Goal: Task Accomplishment & Management: Manage account settings

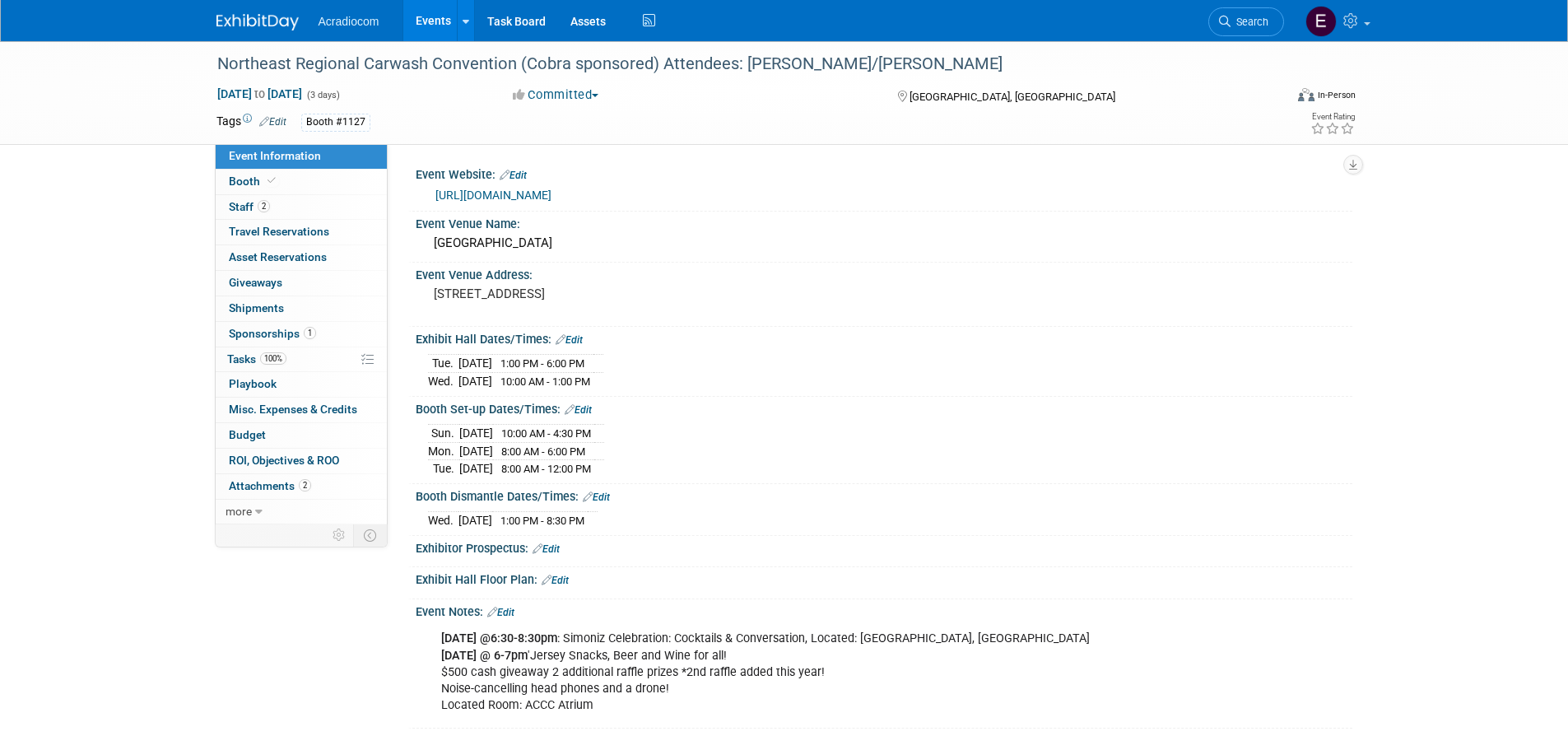
click at [285, 25] on img at bounding box center [257, 22] width 82 height 17
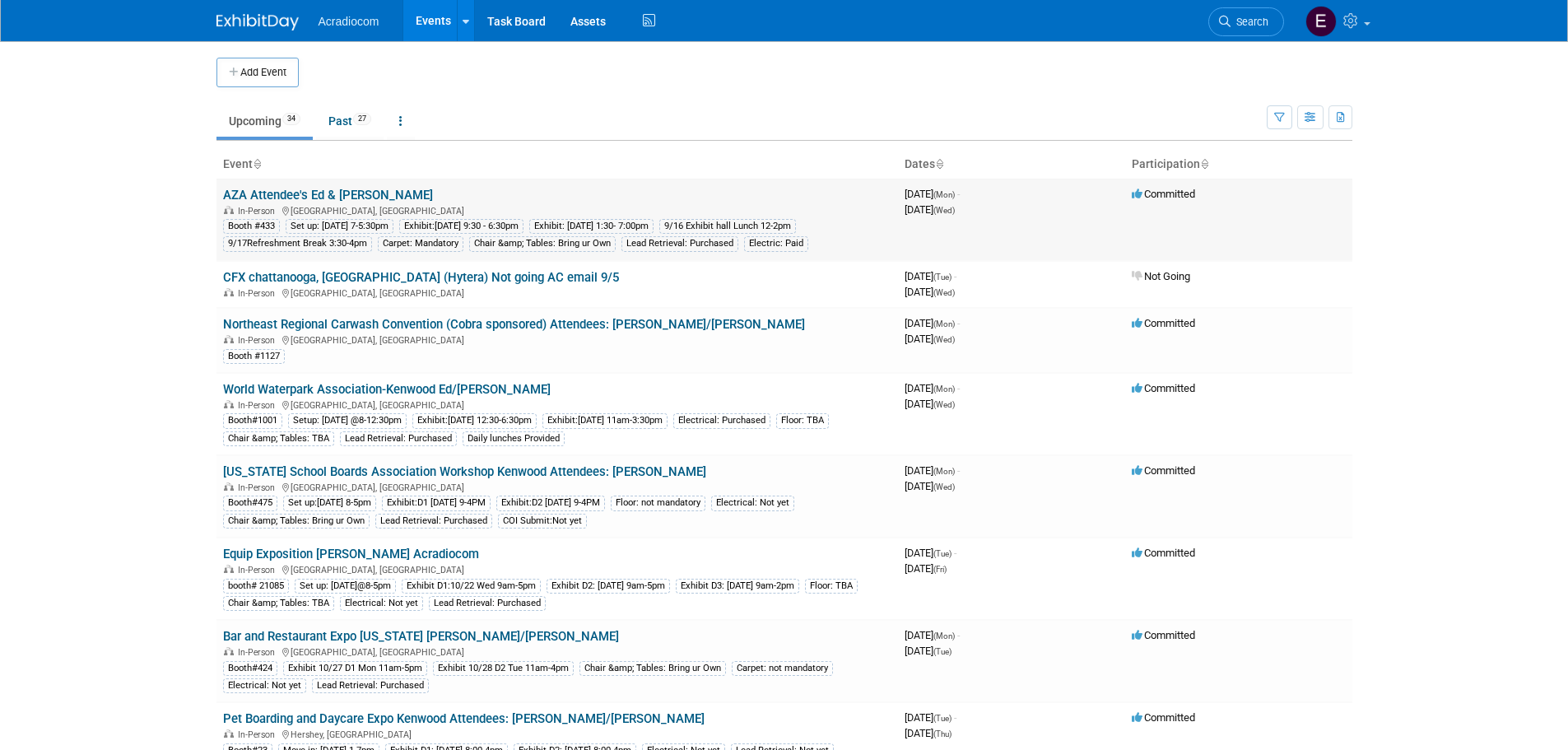
click at [273, 188] on link "AZA Attendee's Ed & [PERSON_NAME]" at bounding box center [327, 195] width 210 height 15
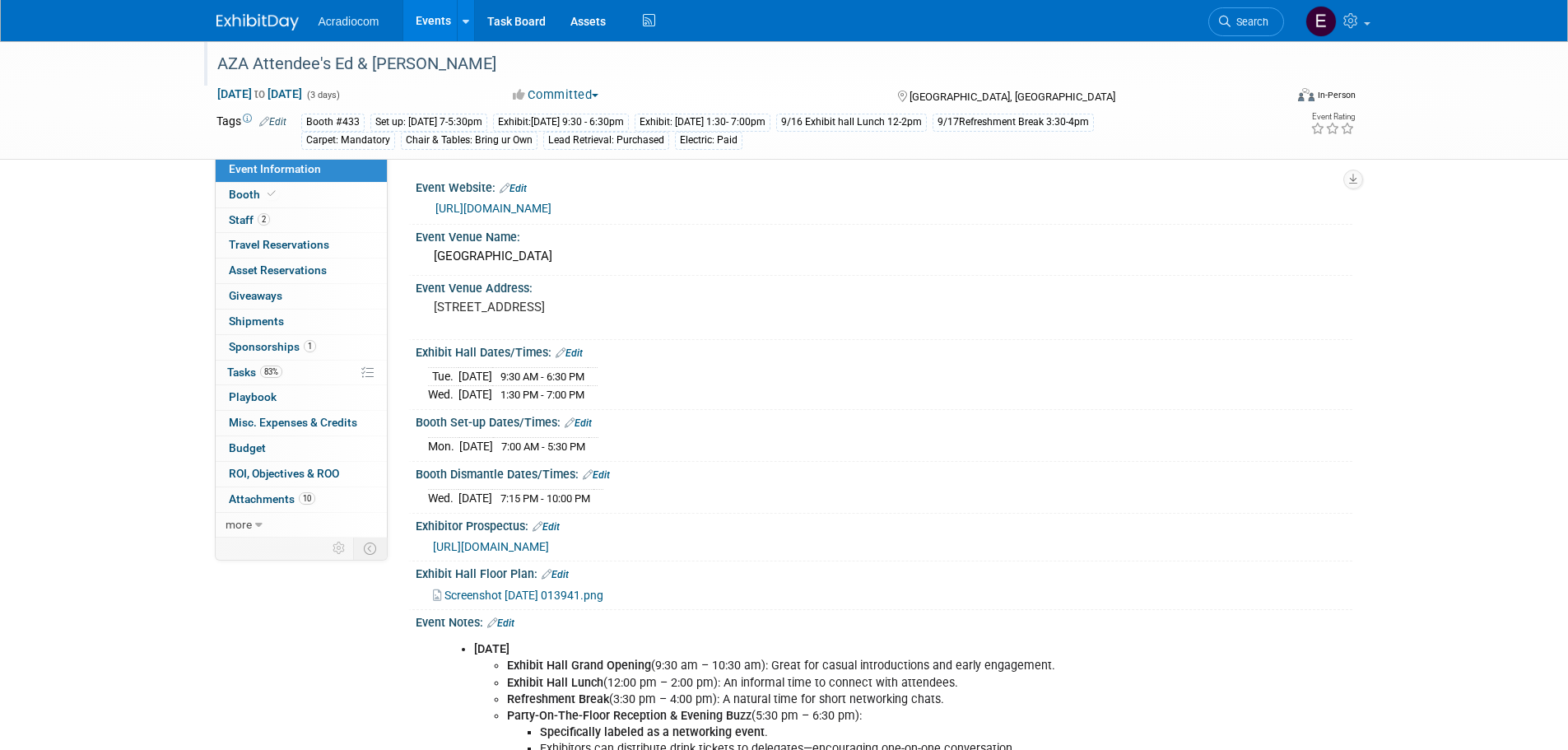
click at [319, 63] on div "AZA Attendee's Ed & [PERSON_NAME]" at bounding box center [735, 65] width 1048 height 30
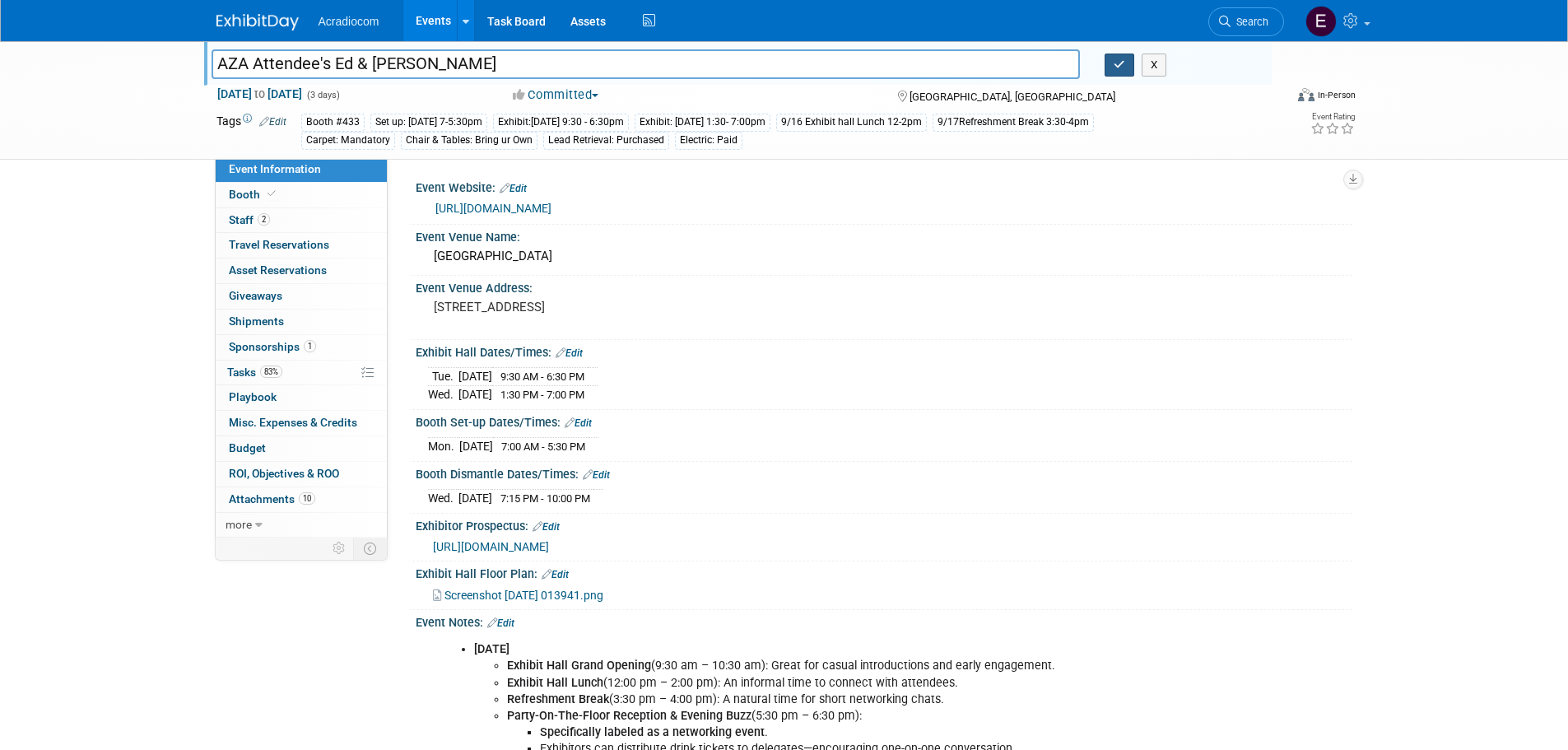
click at [1113, 56] on button "button" at bounding box center [1120, 65] width 30 height 23
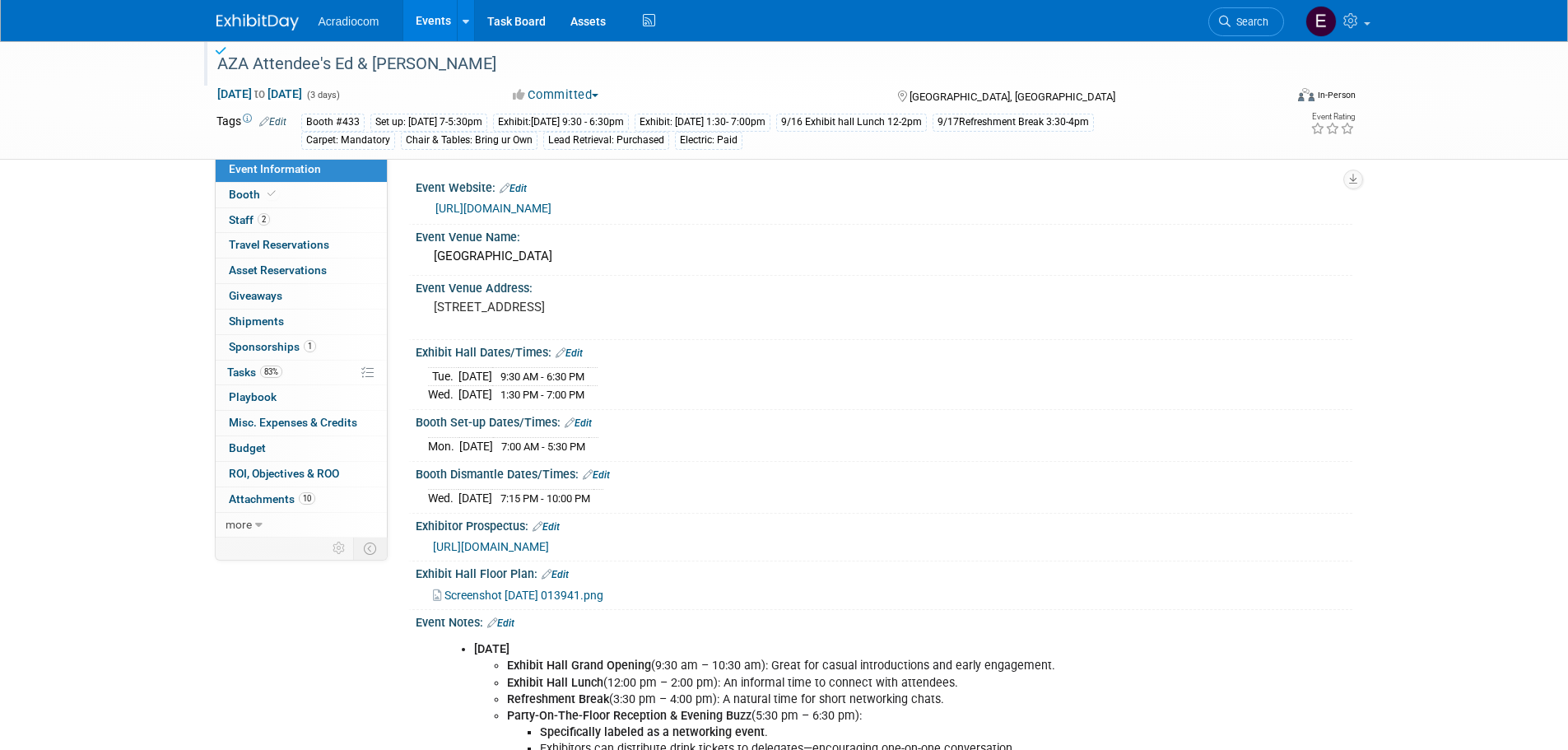
click at [273, 17] on img at bounding box center [257, 22] width 82 height 17
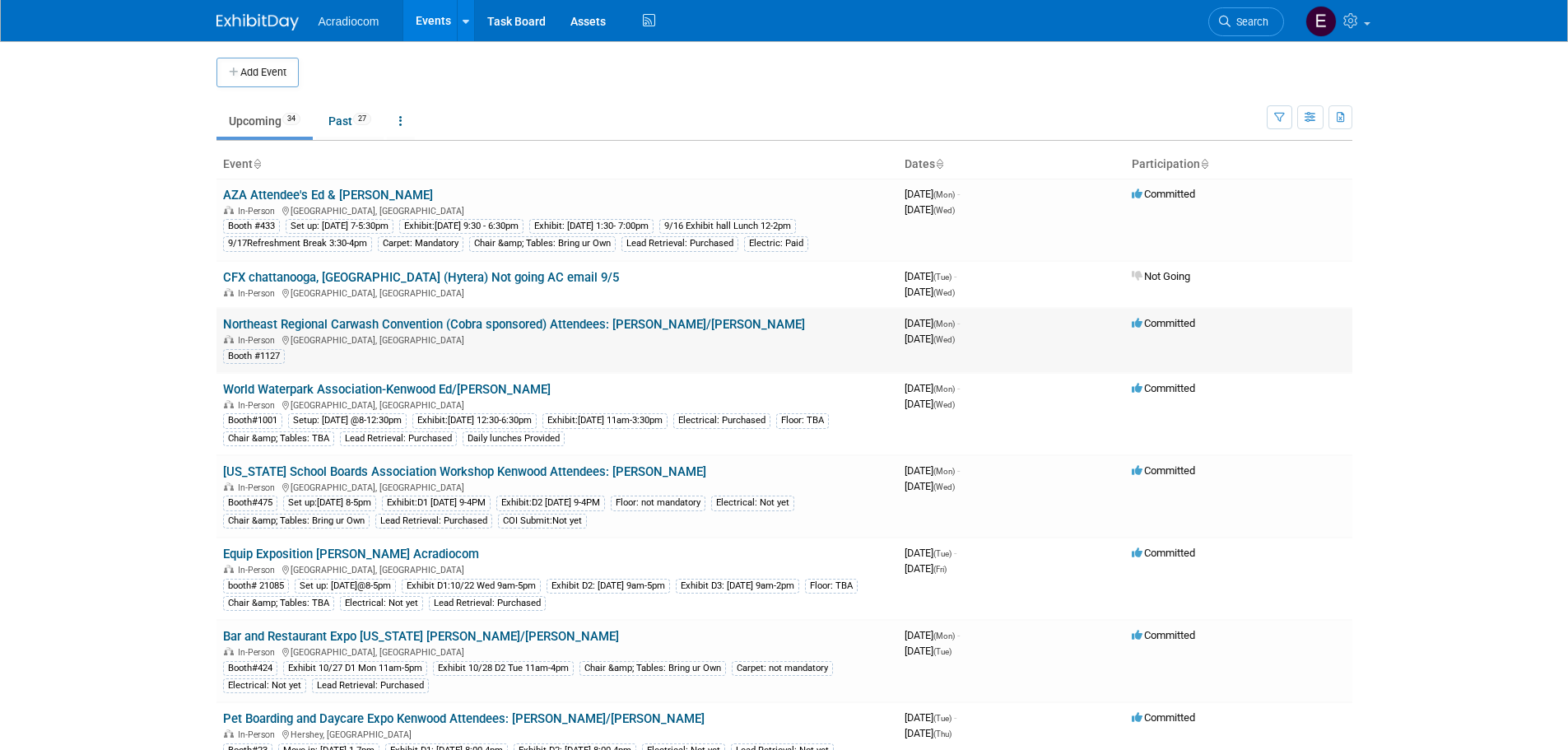
click at [396, 325] on link "Northeast Regional Carwash Convention (Cobra sponsored) Attendees: [PERSON_NAME…" at bounding box center [514, 324] width 582 height 15
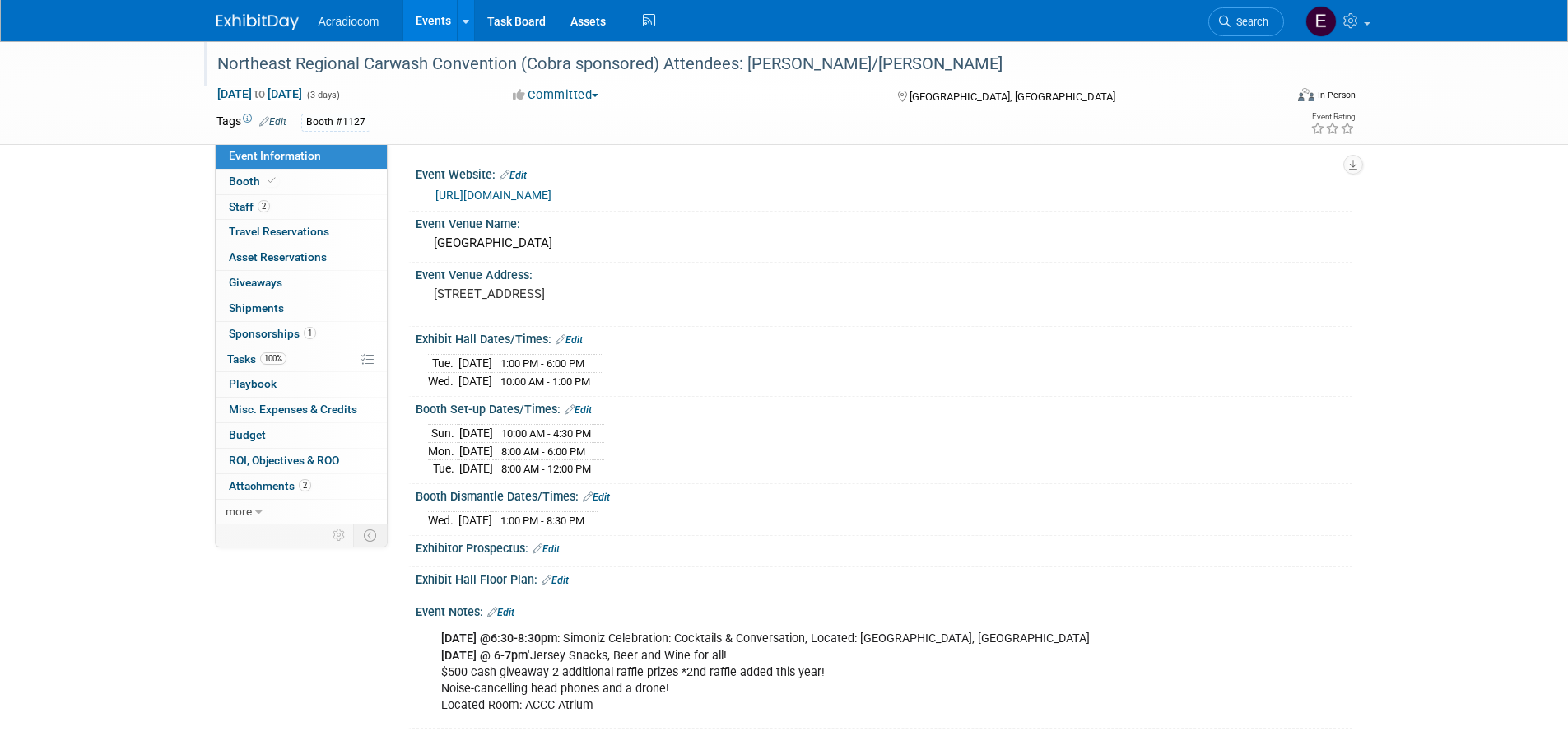
click at [250, 59] on div "Northeast Regional Carwash Convention (Cobra sponsored) Attendees: [PERSON_NAME…" at bounding box center [735, 65] width 1048 height 30
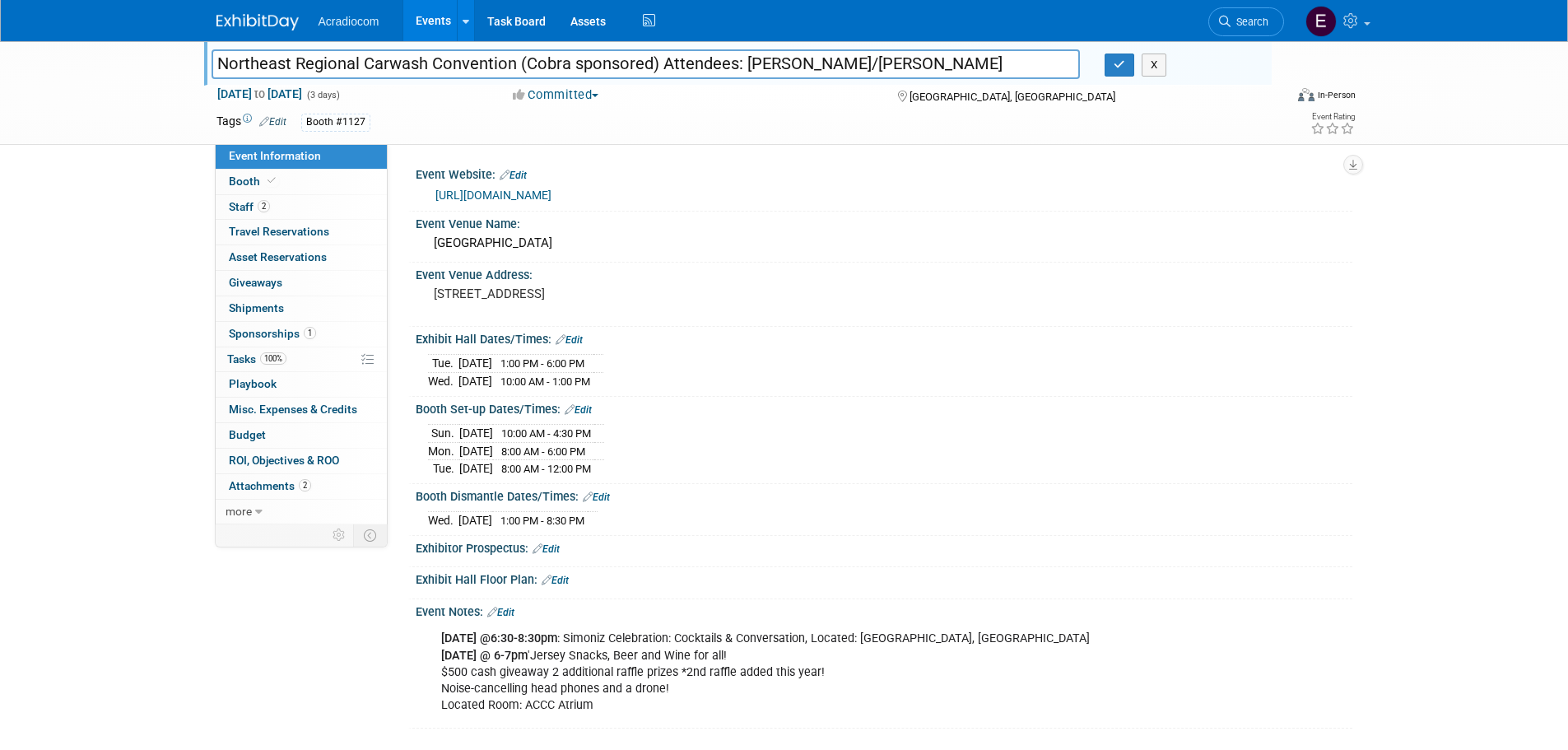
click at [248, 56] on input "Northeast Regional Carwash Convention (Cobra sponsored) Attendees: [PERSON_NAME…" at bounding box center [646, 64] width 869 height 29
click at [246, 54] on input "Northeast Regional Carwash Convention (Cobra sponsored) Attendees: [PERSON_NAME…" at bounding box center [646, 64] width 869 height 29
drag, startPoint x: 514, startPoint y: 57, endPoint x: 184, endPoint y: 57, distance: 330.0
click at [184, 57] on div "Northeast Regional Carwash Convention (Cobra sponsored) Attendees: Dennis/Mike …" at bounding box center [784, 93] width 1568 height 103
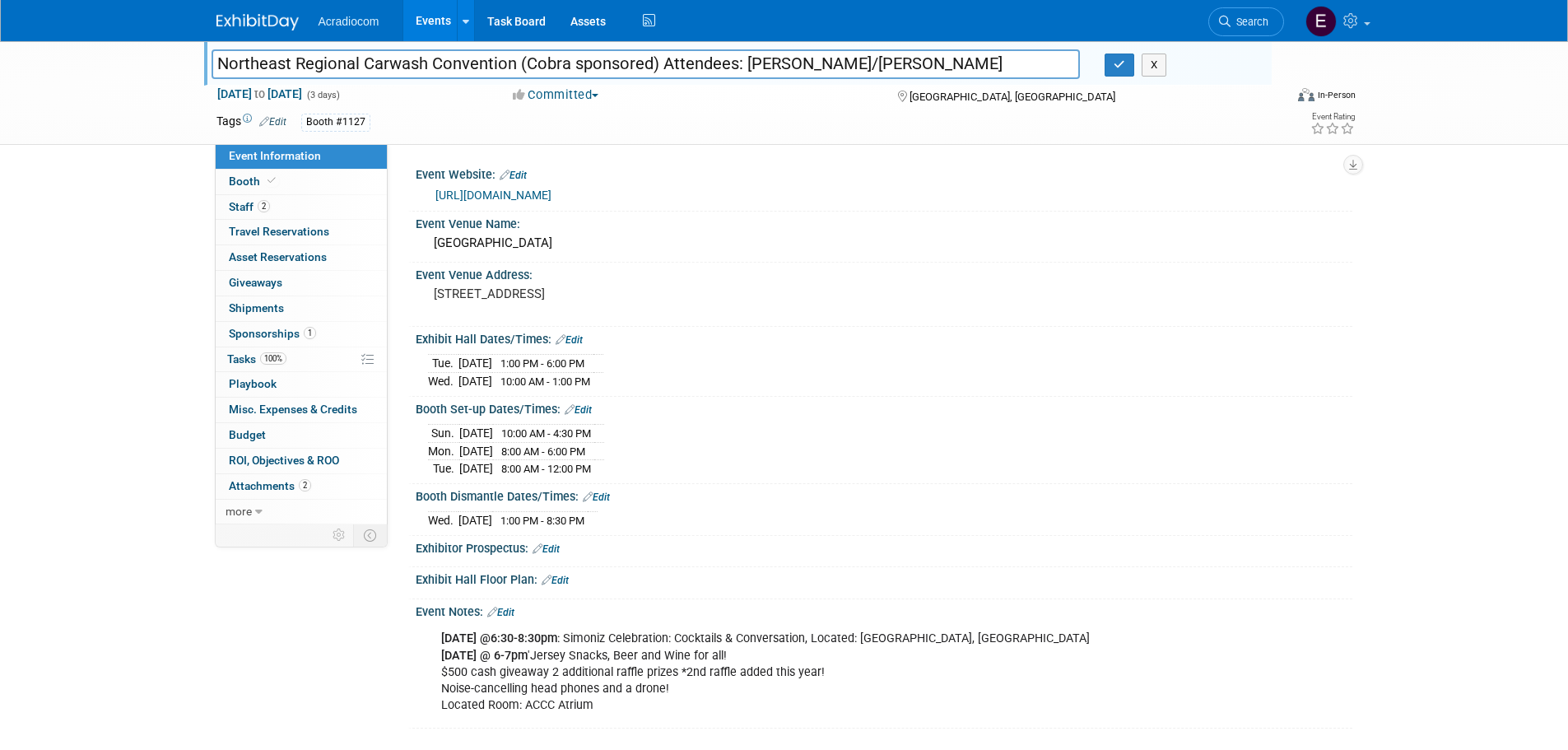
click at [267, 18] on img at bounding box center [257, 22] width 82 height 17
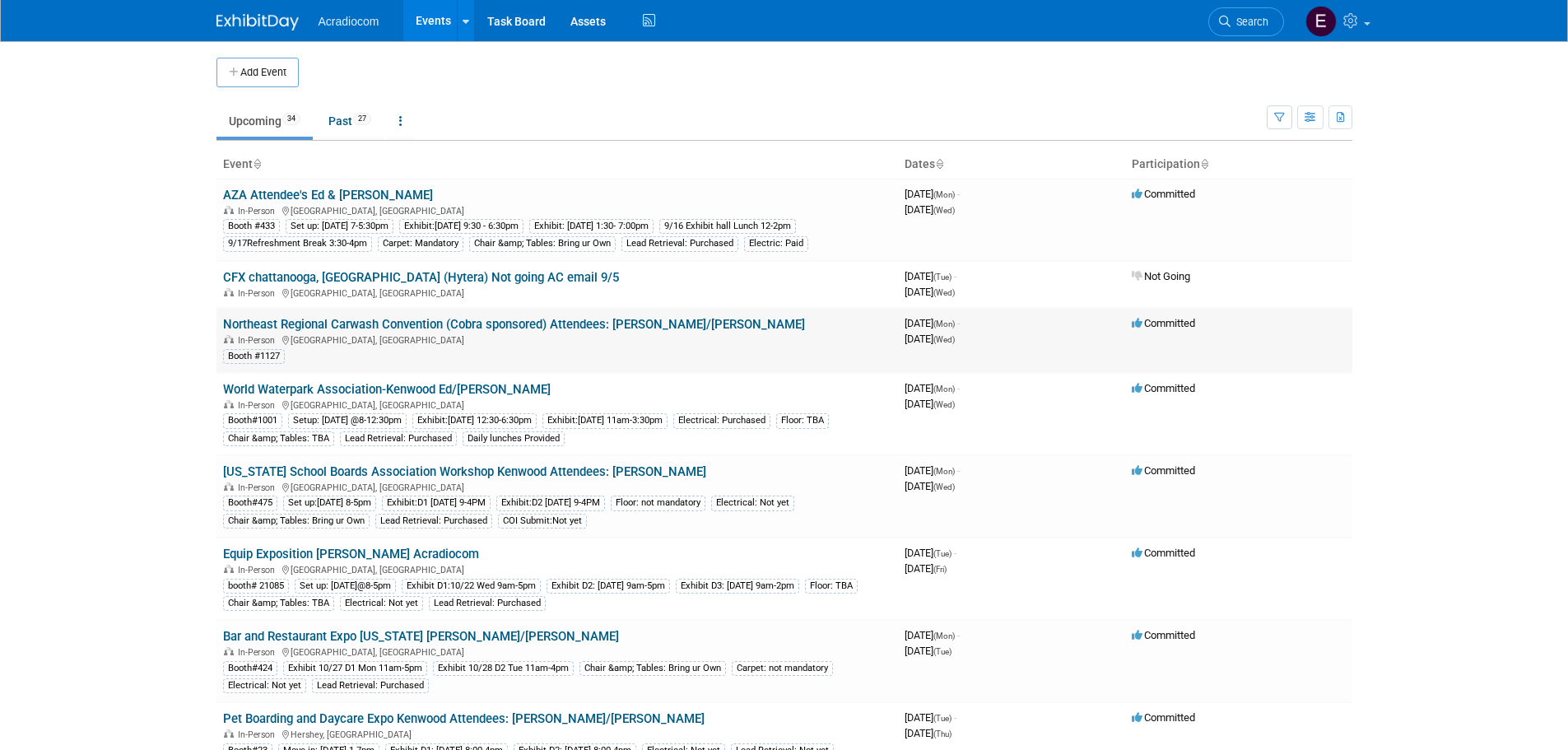
click at [339, 326] on link "Northeast Regional Carwash Convention (Cobra sponsored) Attendees: [PERSON_NAME…" at bounding box center [514, 324] width 582 height 15
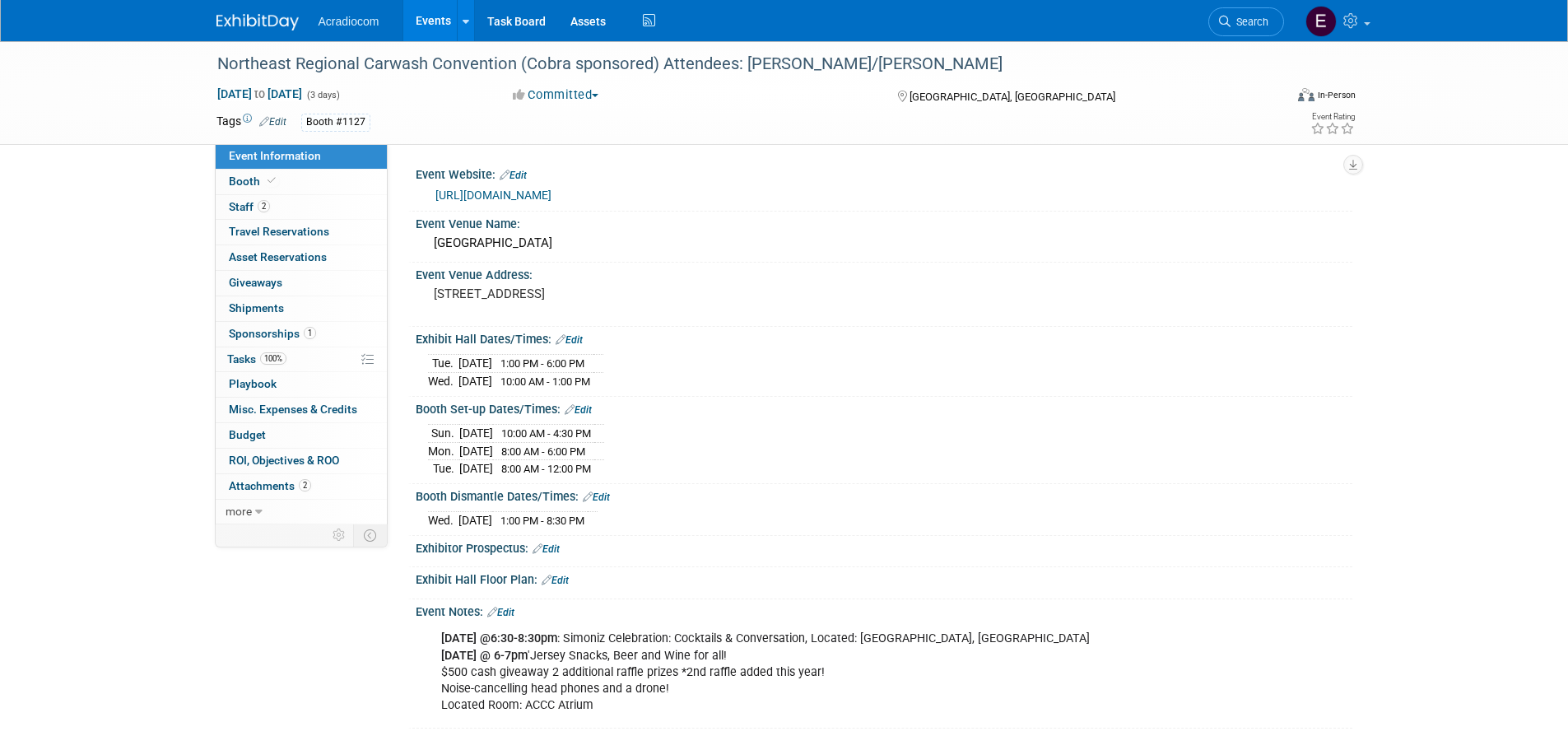
click at [285, 119] on link "Edit" at bounding box center [272, 121] width 27 height 11
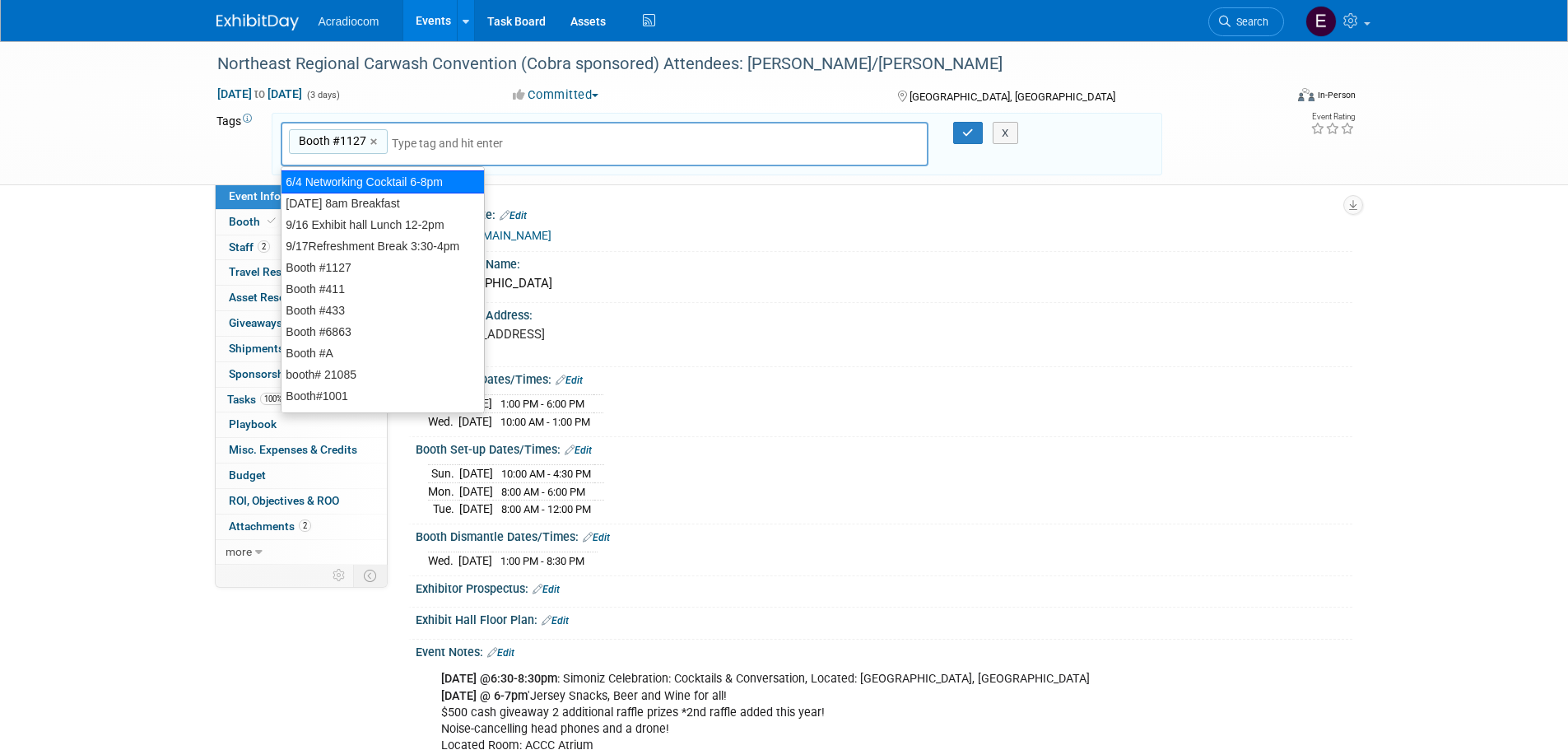
click at [230, 152] on td "Tags Edit" at bounding box center [237, 145] width 41 height 64
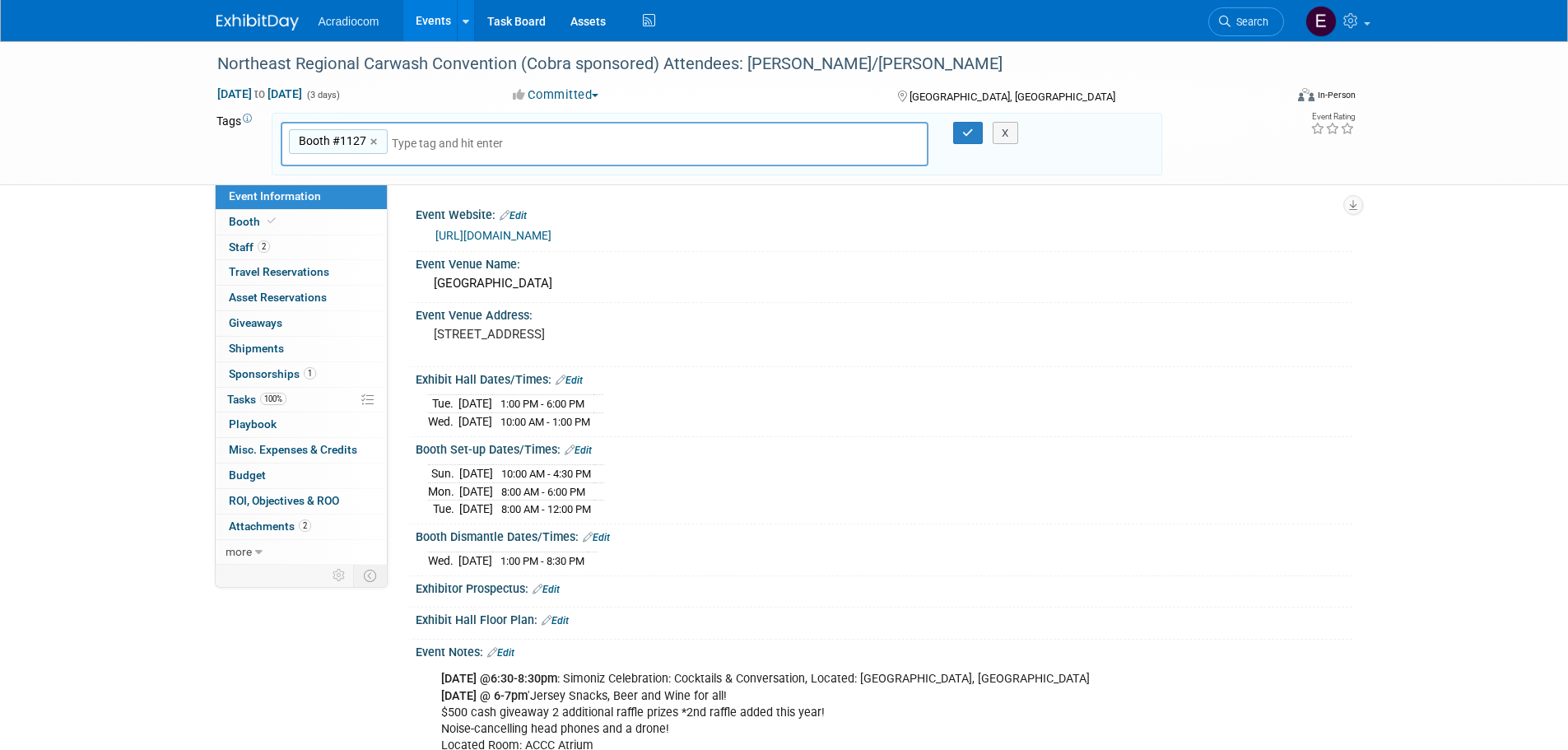
click at [434, 145] on input "text" at bounding box center [457, 143] width 132 height 17
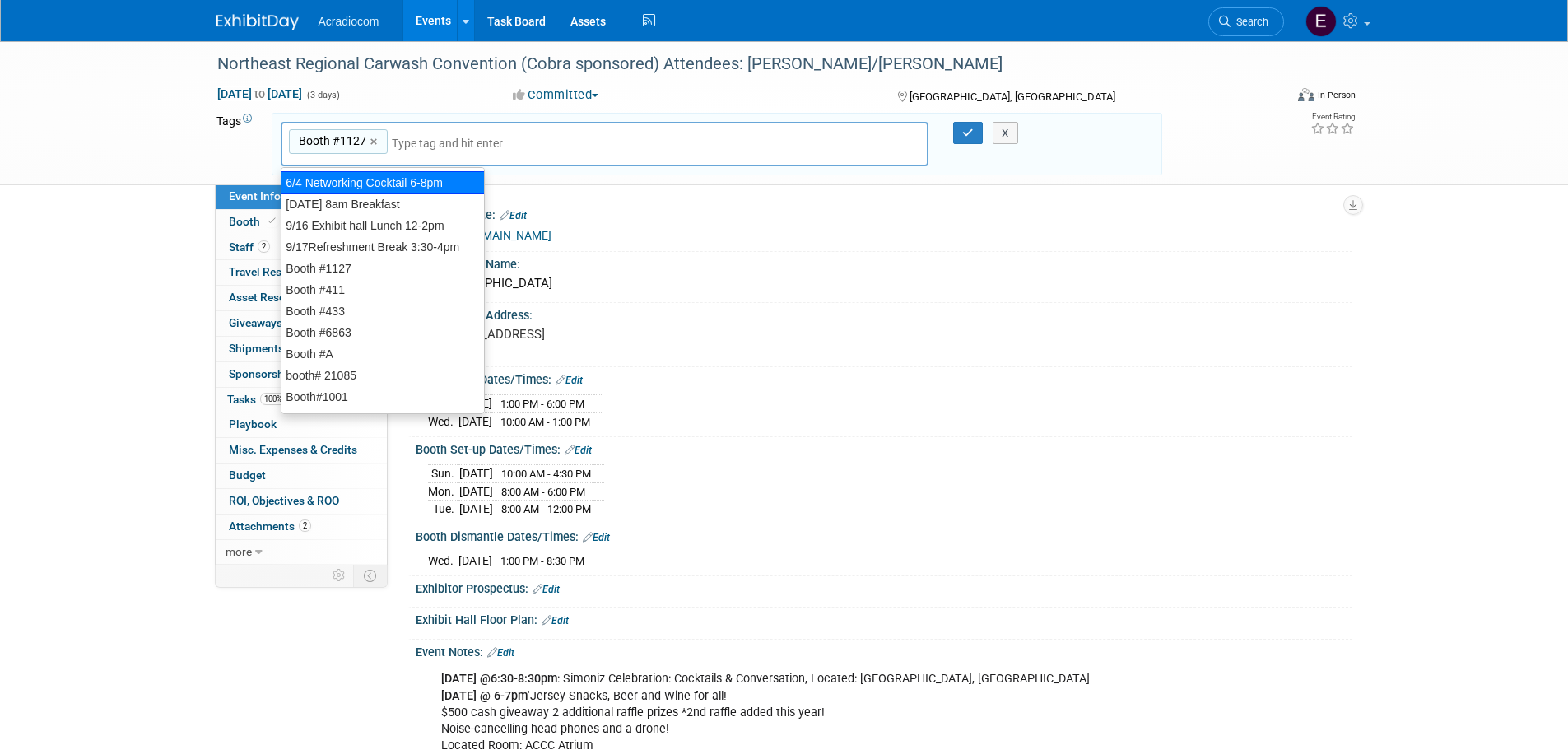
click at [480, 147] on input "text" at bounding box center [457, 143] width 132 height 17
click at [231, 126] on td "Tags Edit" at bounding box center [237, 145] width 41 height 64
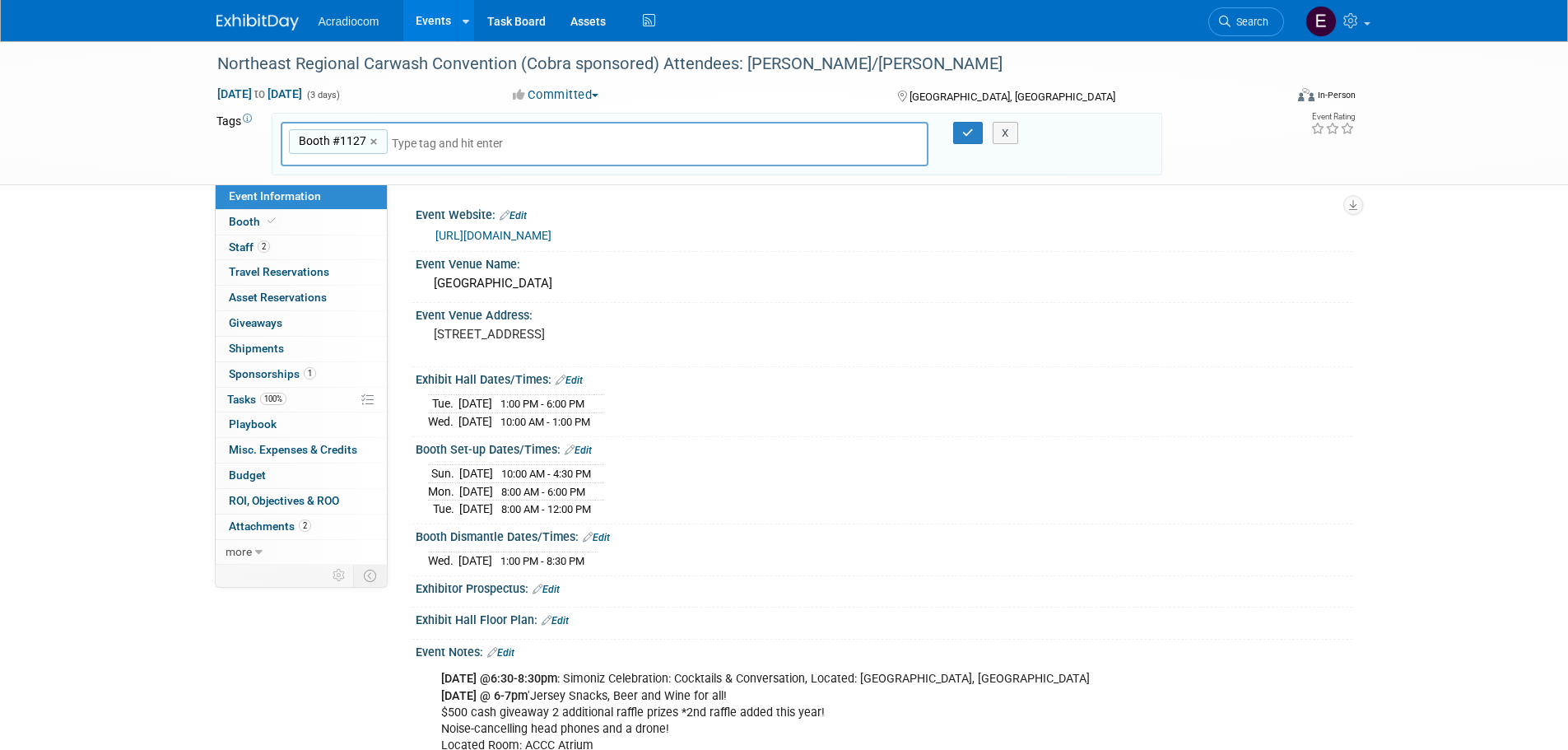
click at [470, 149] on input "text" at bounding box center [457, 143] width 132 height 17
type input "O"
click at [463, 142] on input "Setup: Oct 7 @ 8-AM12PM" at bounding box center [507, 143] width 231 height 17
click at [453, 140] on input "Setup: Oct 7 @8-AM12PM" at bounding box center [507, 143] width 231 height 17
click at [434, 149] on input "Setup: Oct 7 Tue @8-AM12PM" at bounding box center [507, 143] width 231 height 17
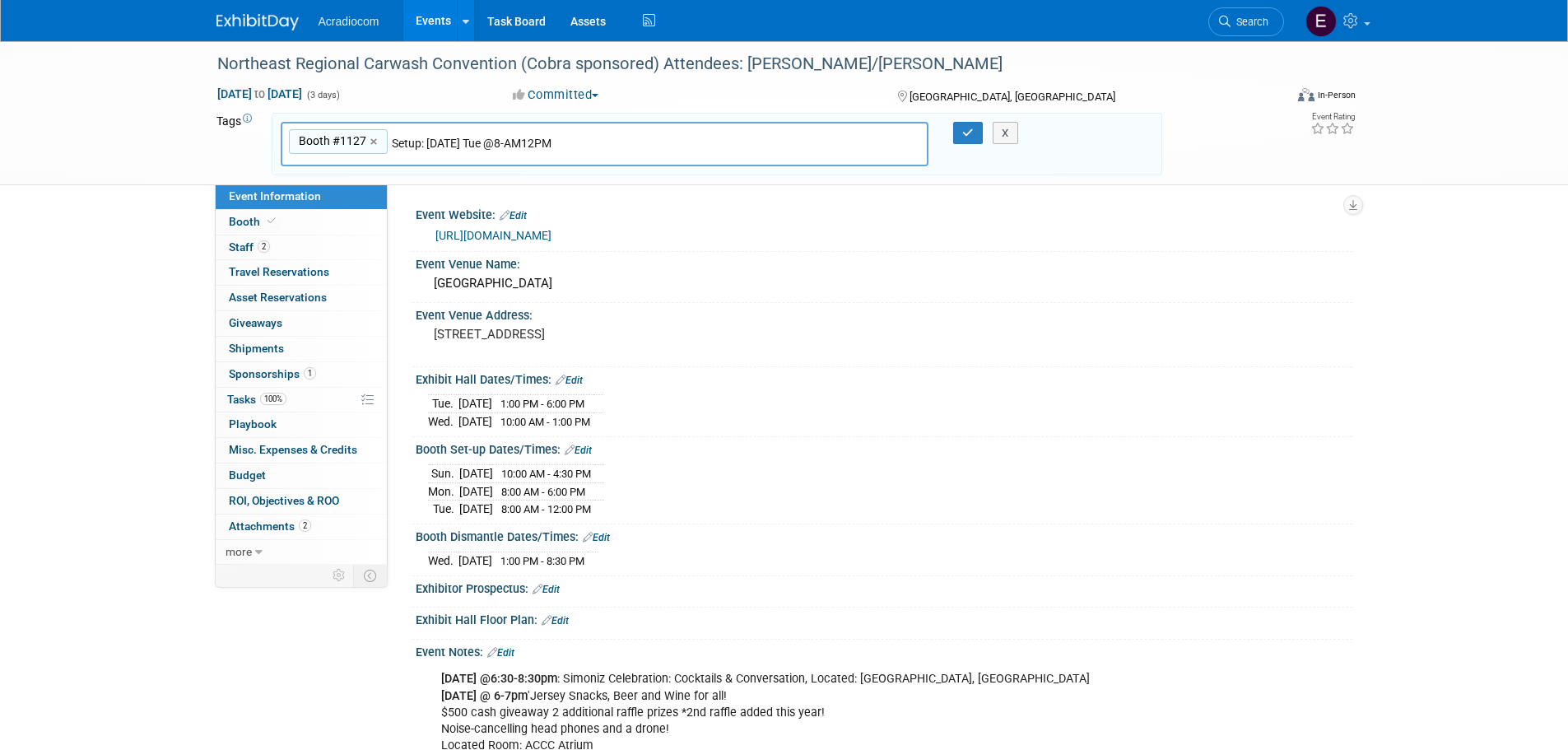
click at [434, 149] on input "Setup: Oct 7 Tue @8-AM12PM" at bounding box center [507, 143] width 231 height 17
click at [461, 155] on div "Booth #1127 Booth #1127 × Setup: Oct 7 Tue @8-AM12PM" at bounding box center [605, 144] width 649 height 45
click at [514, 141] on input "Setup: Oct 7 Tue @8-AM12PM" at bounding box center [507, 143] width 231 height 17
type input "Setup: [DATE] Tue @8am-12pm"
type input "Booth #1127, Setup: Oct 7 Tue @8am-12pm"
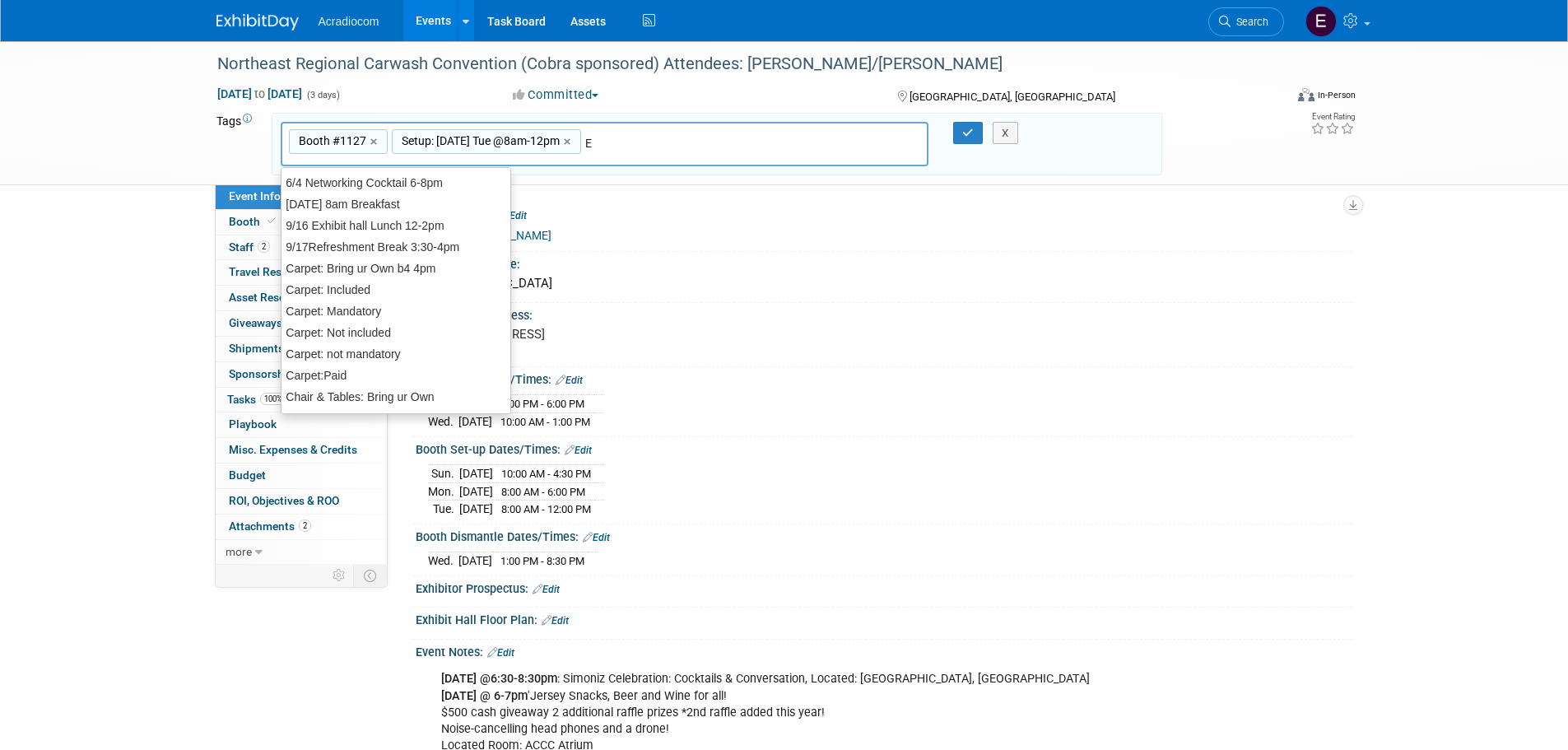
type input "Ex"
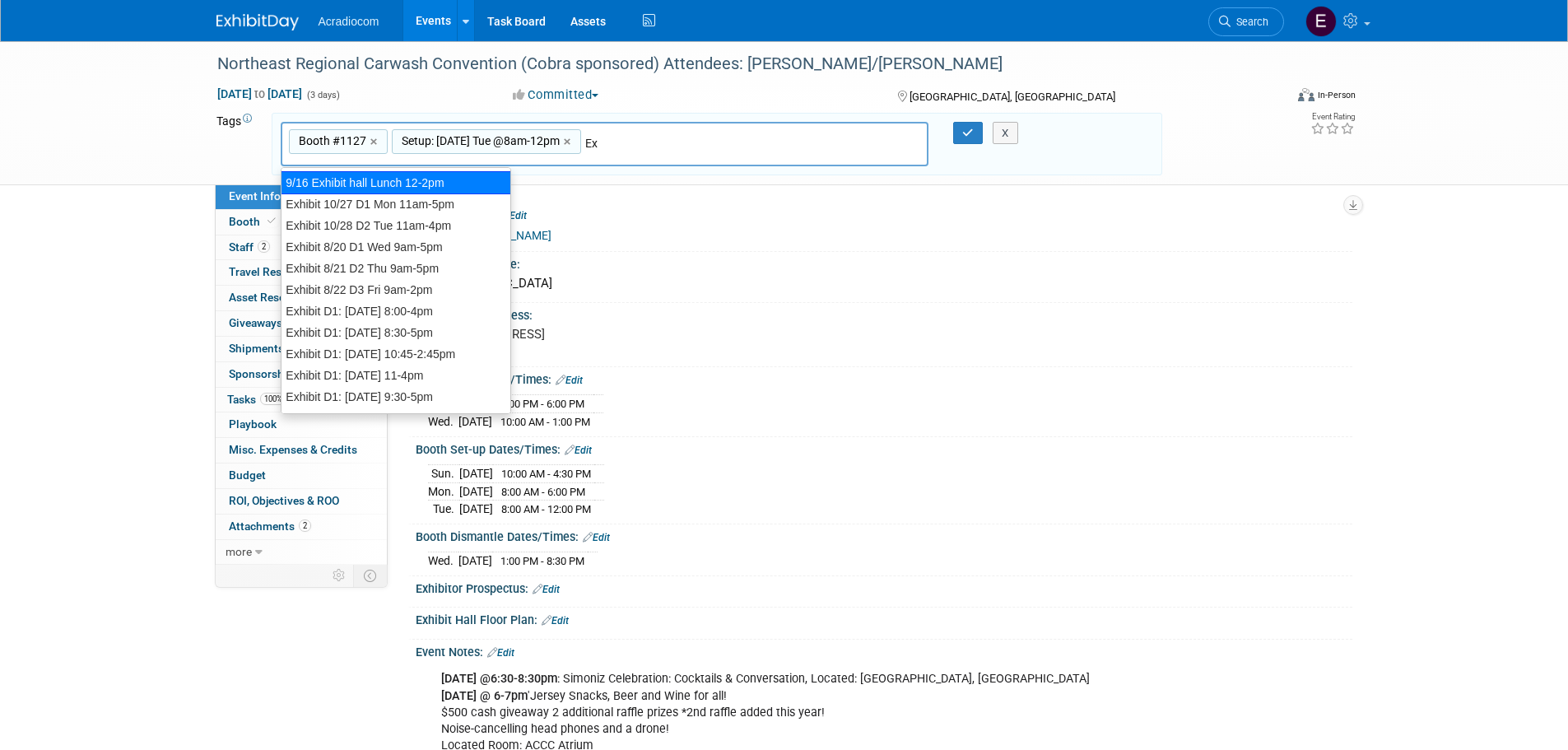
click at [403, 192] on div "9/16 Exhibit hall Lunch 12-2pm" at bounding box center [395, 183] width 231 height 23
type input "Booth #1127, Setup: Oct 7 Tue @8am-12pm, 9/16 Exhibit hall Lunch 12-2pm"
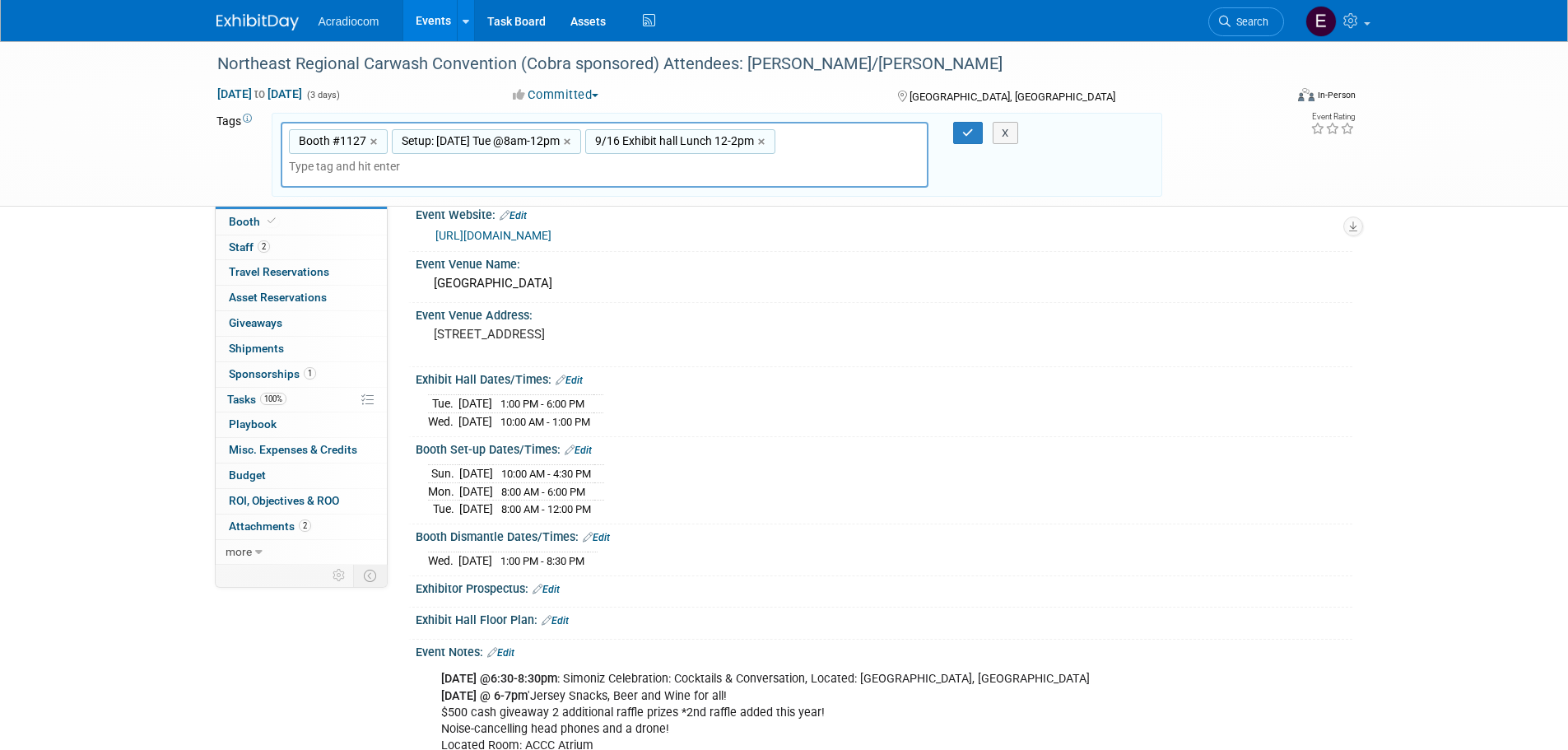
click at [649, 138] on span "9/16 Exhibit hall Lunch 12-2pm" at bounding box center [672, 141] width 162 height 17
type input "9/16 Exhibit hall Lunch 12-2pm"
click at [708, 139] on span "9/16 Exhibit hall Lunch 12-2pm" at bounding box center [672, 141] width 162 height 17
click at [758, 141] on link "×" at bounding box center [763, 142] width 11 height 19
type input "Booth #1127, Setup: Oct 7 Tue @8am-12pm"
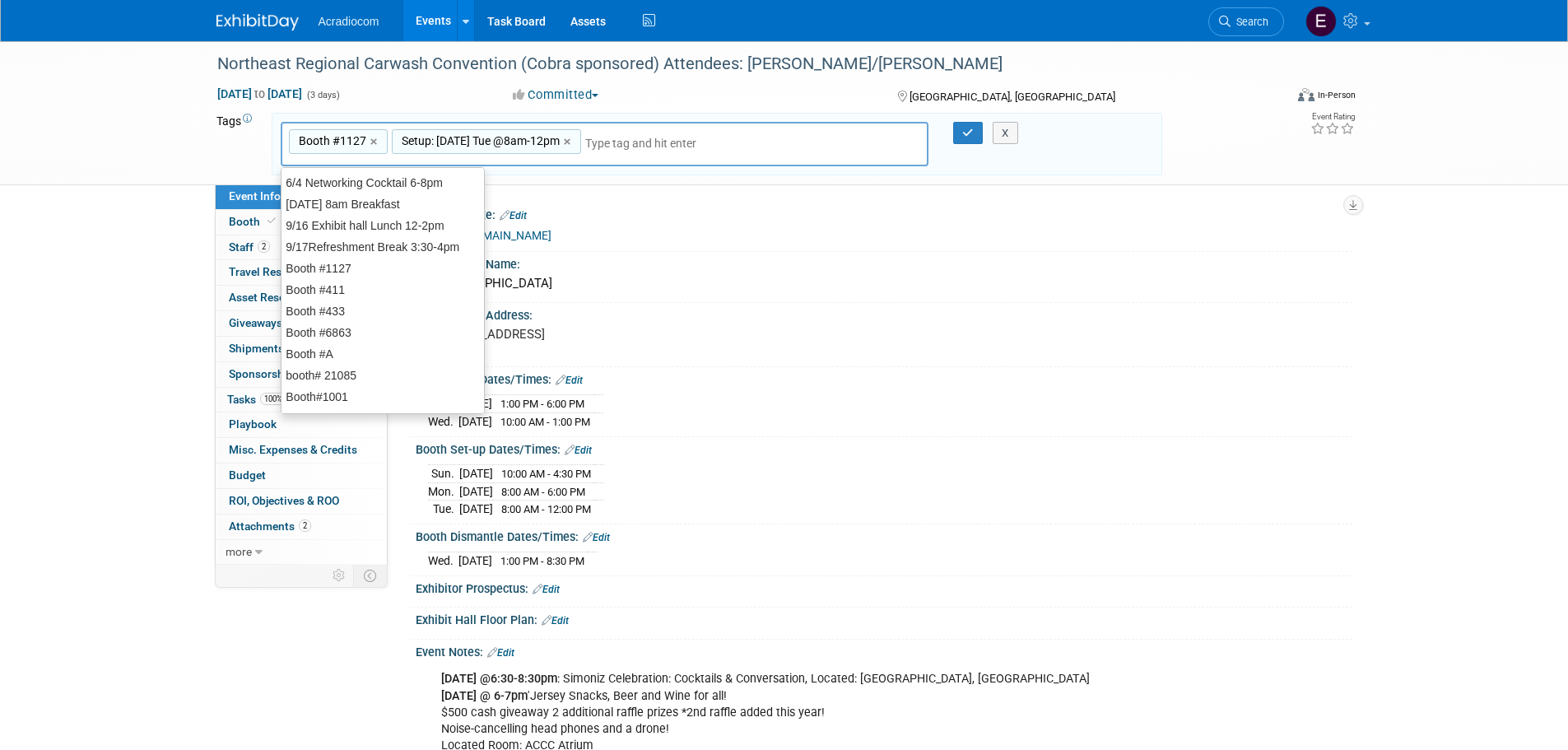
click at [666, 125] on div "Booth #1127, Setup: Oct 7 Tue @8am-12pm 9/16 Exhibit hall Lunch 12-2pm Booth #1…" at bounding box center [605, 144] width 649 height 45
type input "Ex"
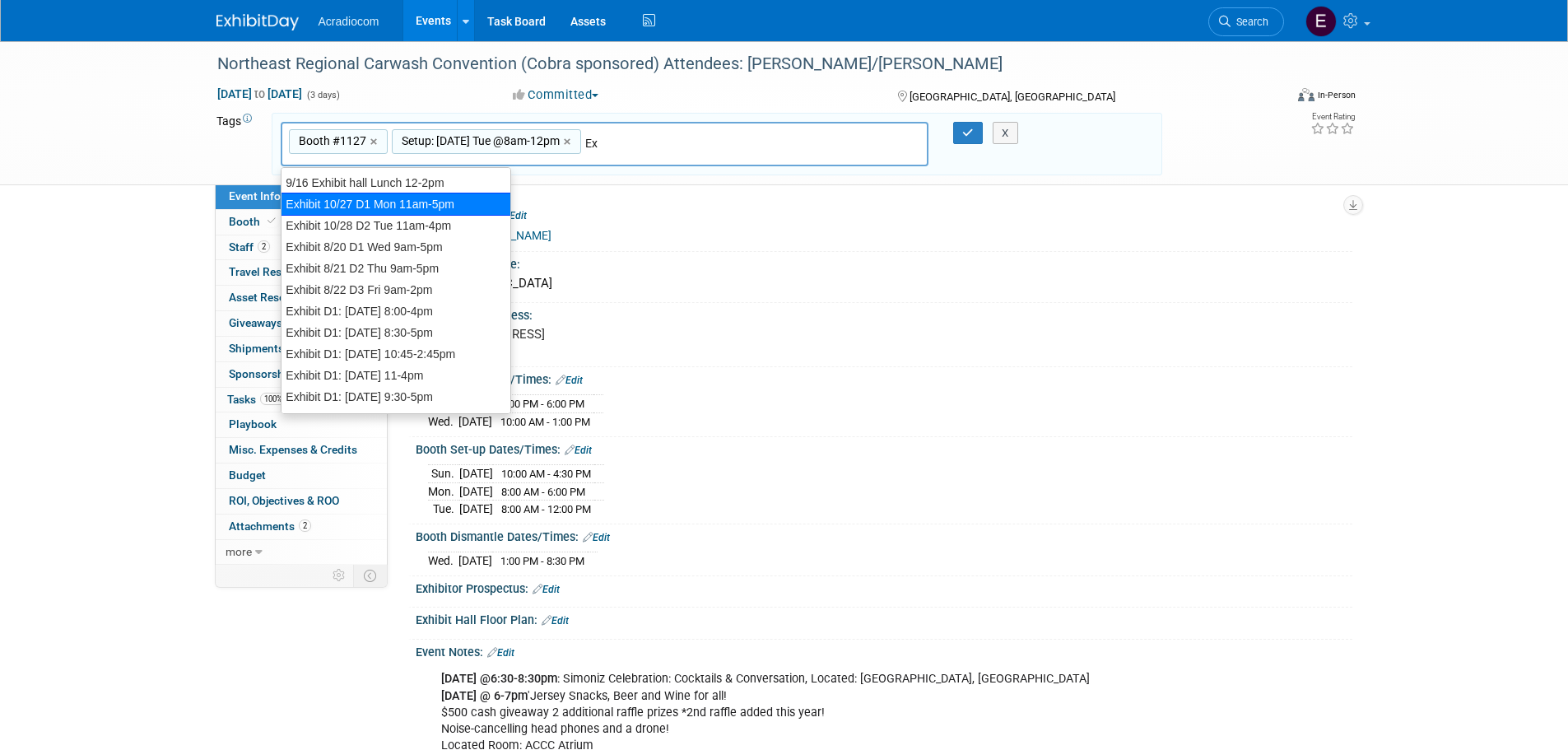
click at [401, 209] on div "Exhibit 10/27 D1 Mon 11am-5pm" at bounding box center [395, 204] width 231 height 23
type input "Booth #1127, Setup: Oct 7 Tue @8am-12pm, Exhibit 10/27 D1 Mon 11am-5pm"
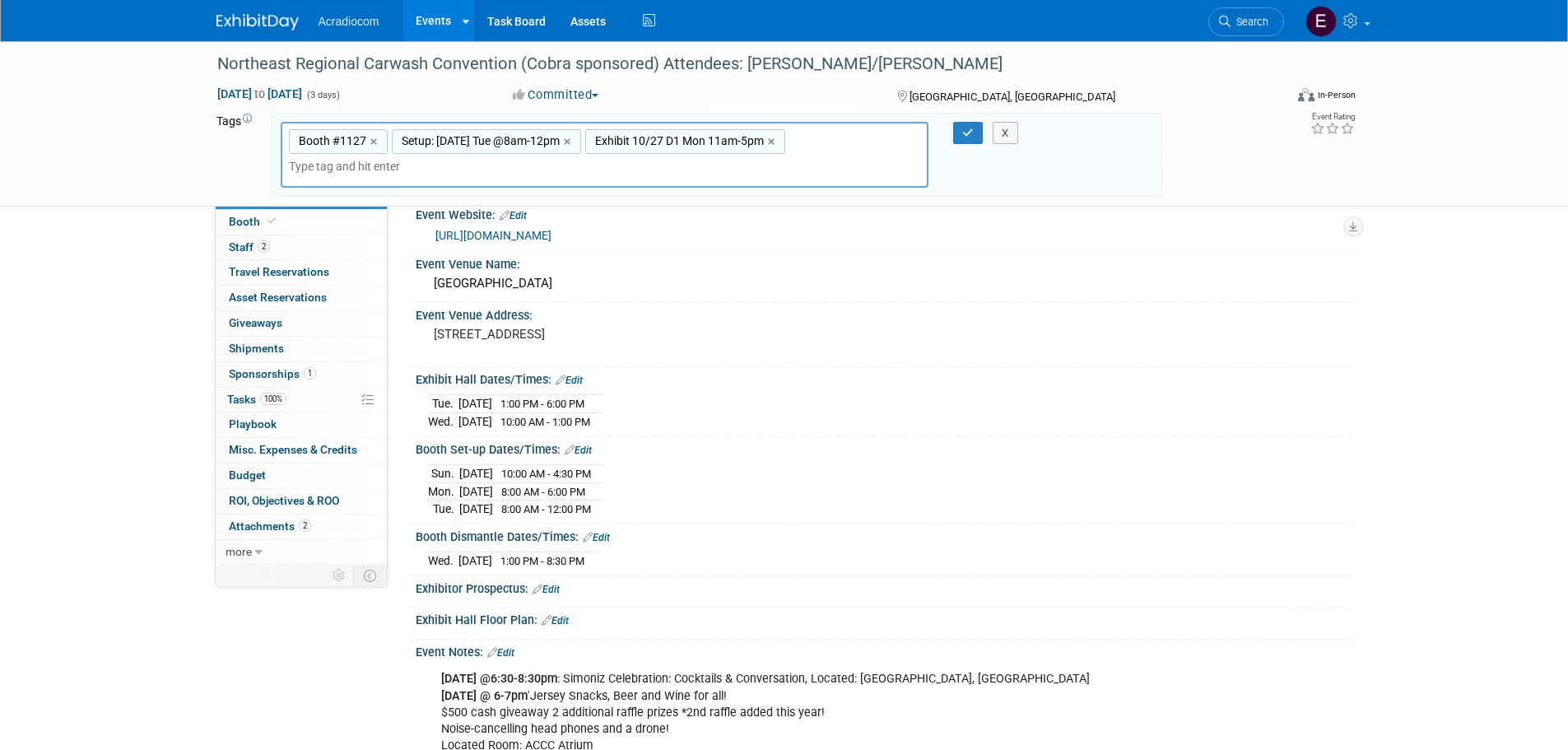
click at [654, 133] on span "Exhibit 10/27 D1 Mon 11am-5pm" at bounding box center [677, 141] width 172 height 17
type input "Exhibit 10/27 D1 Mon 11am-5pm"
click at [654, 133] on span "Exhibit 10/27 D1 Mon 11am-5pm" at bounding box center [677, 141] width 172 height 17
type input "Exhibit 10/27 D1 Mon 11am-5pm"
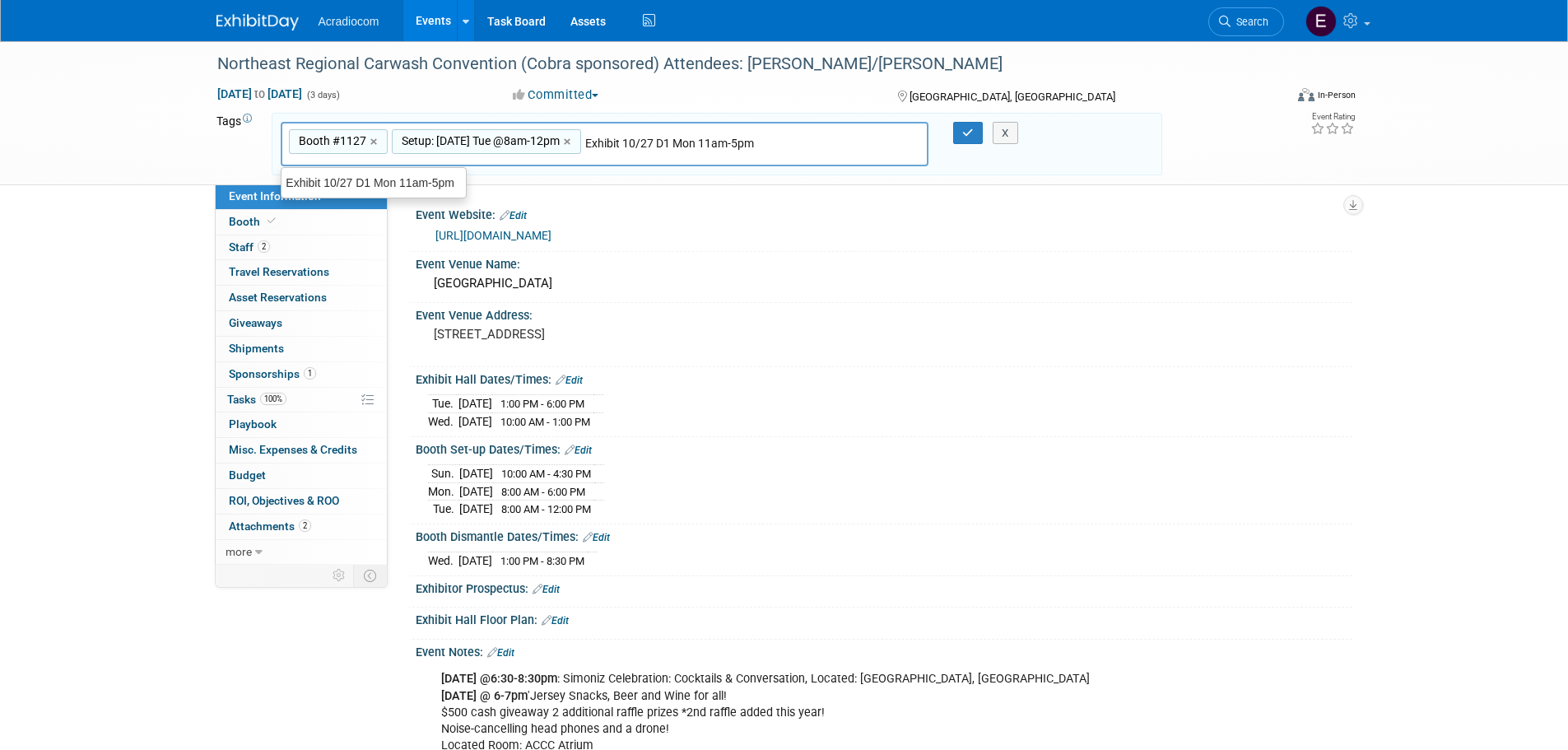
click at [621, 141] on input "Exhibit 10/27 D1 Mon 11am-5pm" at bounding box center [674, 143] width 178 height 17
click at [627, 141] on input "Exhibit 10/27 D1 Mon 11am-5pm" at bounding box center [674, 143] width 178 height 17
click at [646, 143] on input "Exhibit 10/27 D1 Mon 11am-5pm" at bounding box center [674, 143] width 178 height 17
type input "Exhibit D1: [DATE] Tue1-6pm"
type input "Booth #1127, Setup: Oct 7 Tue @8am-12pm, Exhibit D1: Oct7 Tue1-6pm"
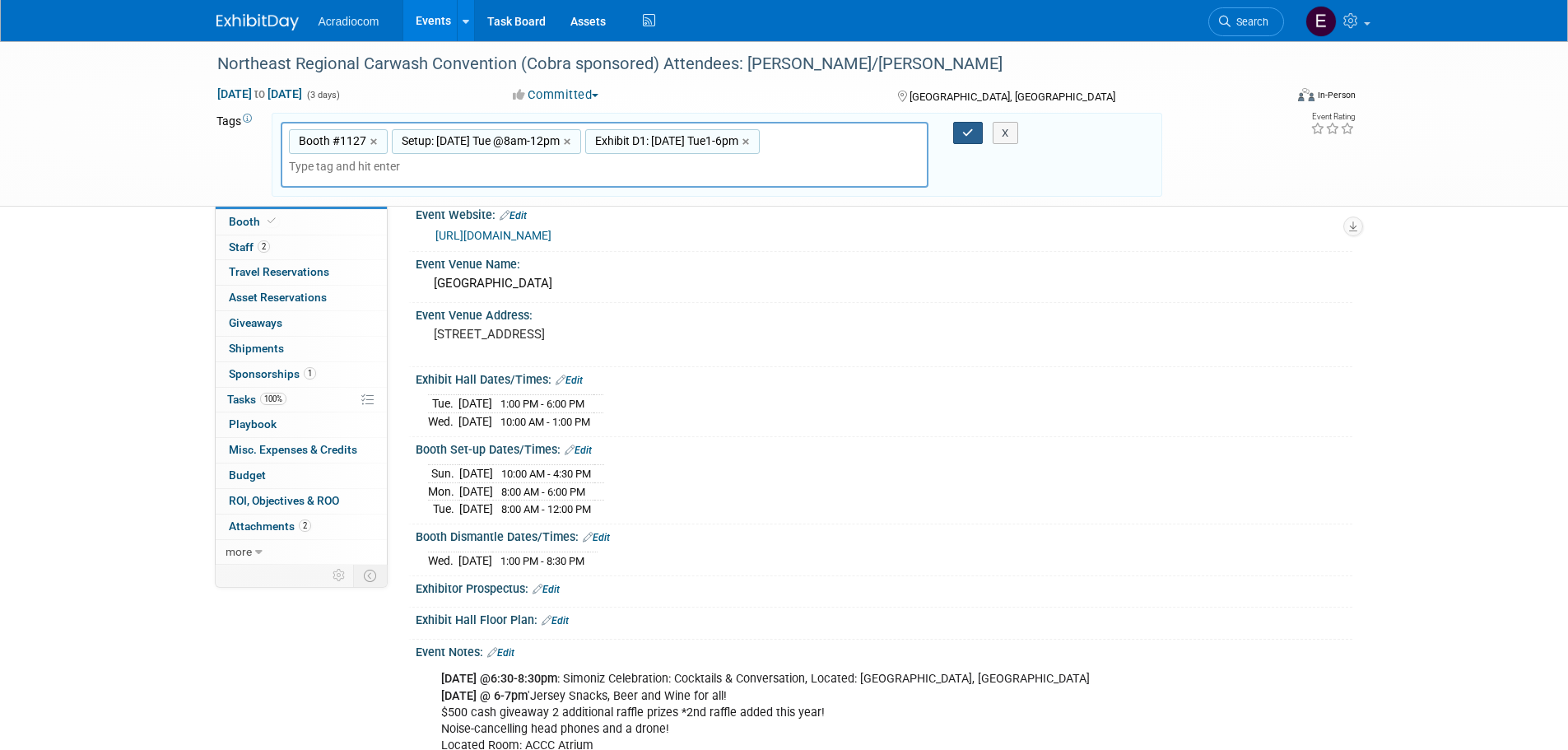
click at [954, 126] on button "button" at bounding box center [968, 134] width 30 height 23
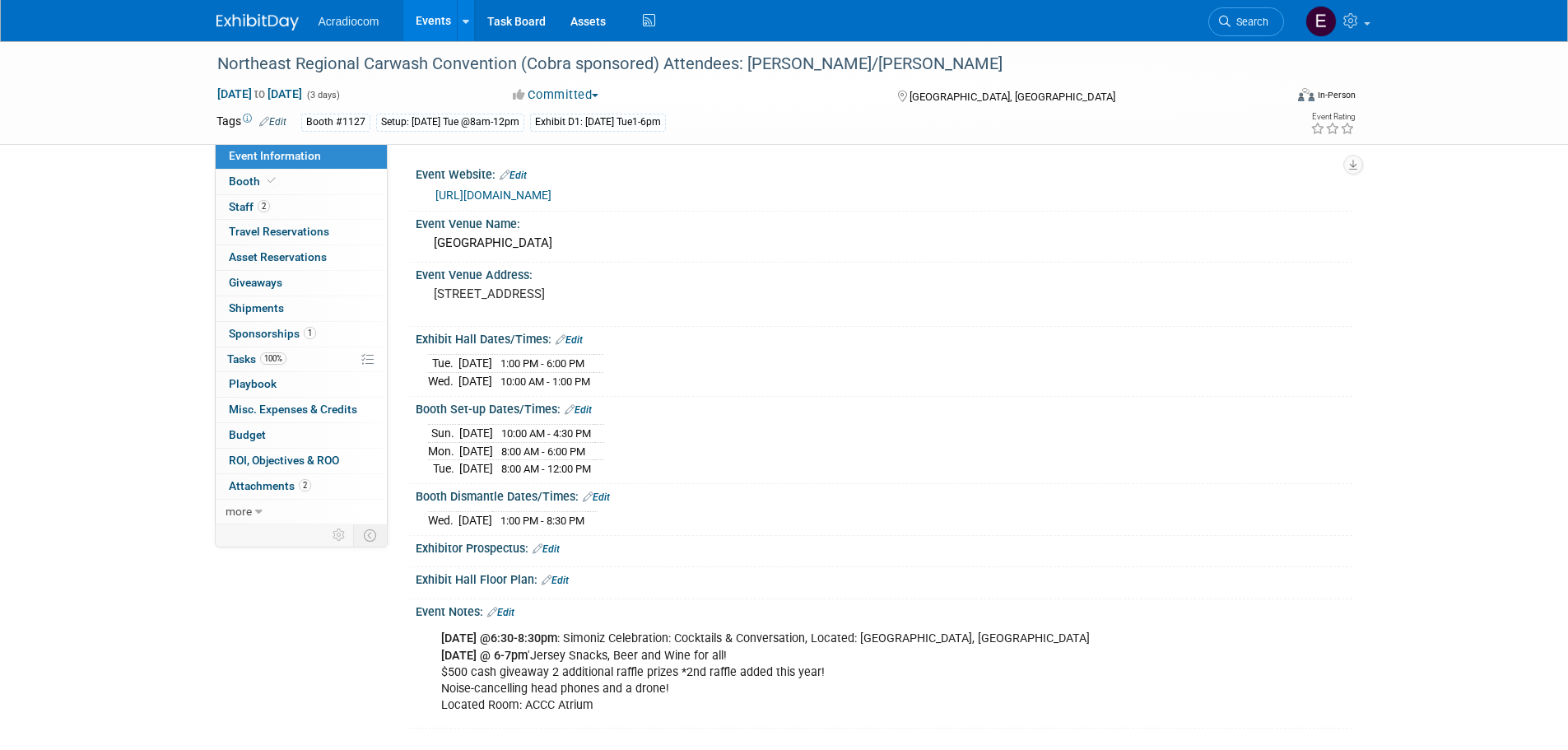
click at [246, 114] on icon at bounding box center [248, 119] width 9 height 9
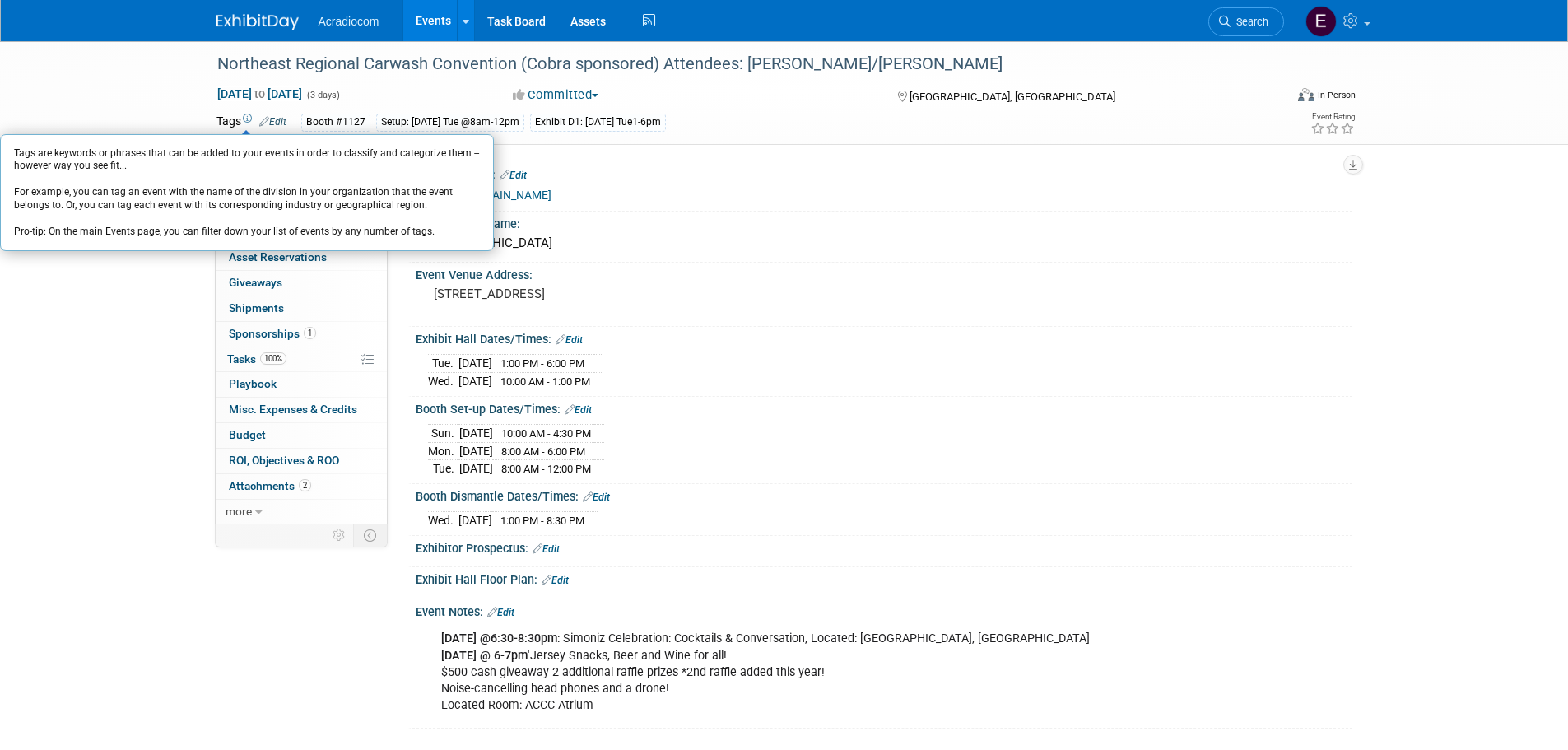
click at [665, 145] on div "Northeast Regional Carwash Convention (Cobra sponsored) Attendees: Dennis/Mike …" at bounding box center [784, 93] width 1568 height 103
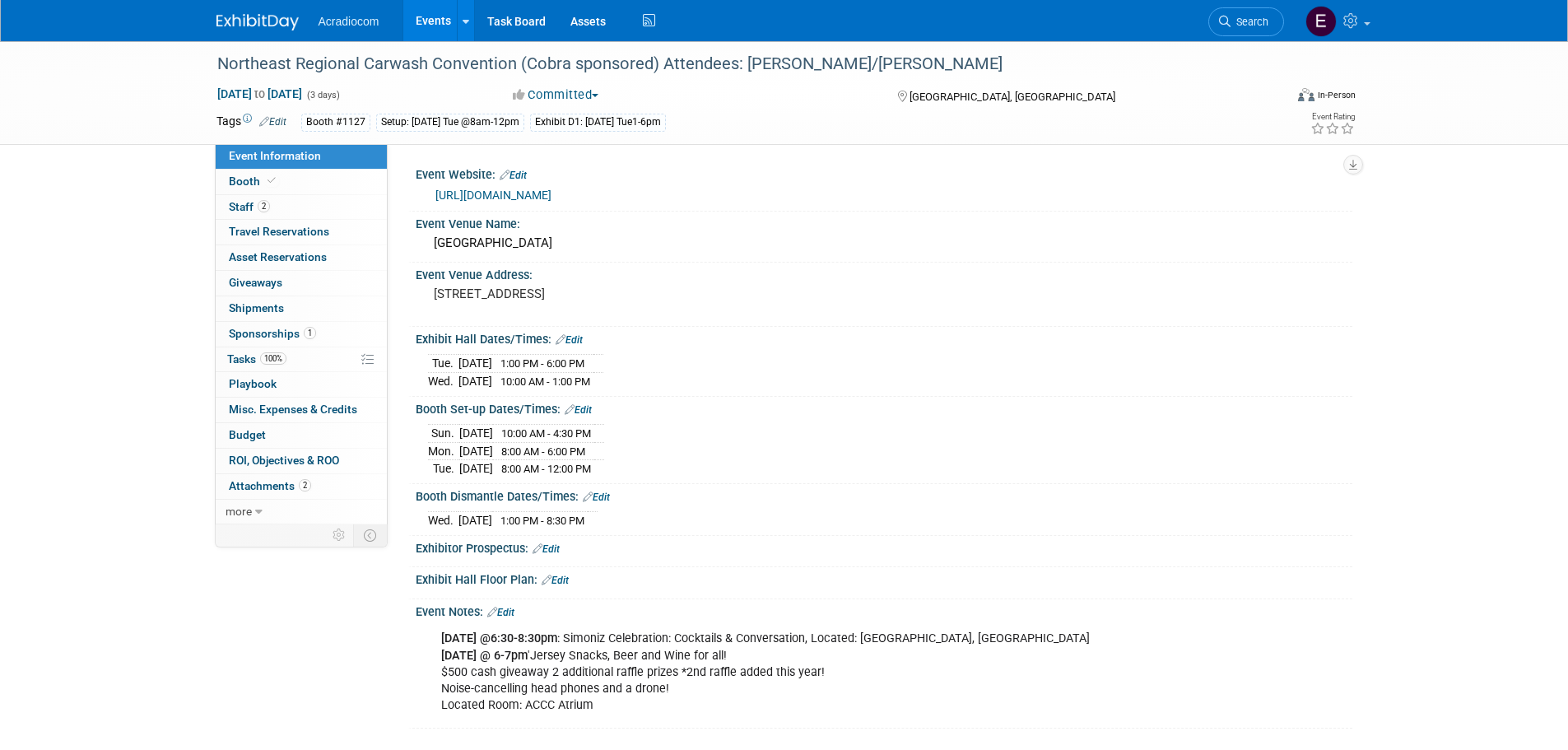
click at [724, 134] on div "Tags Edit Booth #1127 Setup: Oct 7 Tue @8am-12pm Exhibit D1: Oct7 Tue1-6pm Boot…" at bounding box center [786, 125] width 1165 height 29
click at [727, 118] on div "Booth #1127 Setup: Oct 7 Tue @8am-12pm Exhibit D1: Oct7 Tue1-6pm" at bounding box center [732, 122] width 861 height 18
click at [298, 122] on td "Booth #1127 Setup: Oct 7 Tue @8am-12pm Exhibit D1: Oct7 Tue1-6pm Booth #1127, S…" at bounding box center [724, 122] width 876 height 19
click at [278, 116] on link "Edit" at bounding box center [272, 121] width 27 height 11
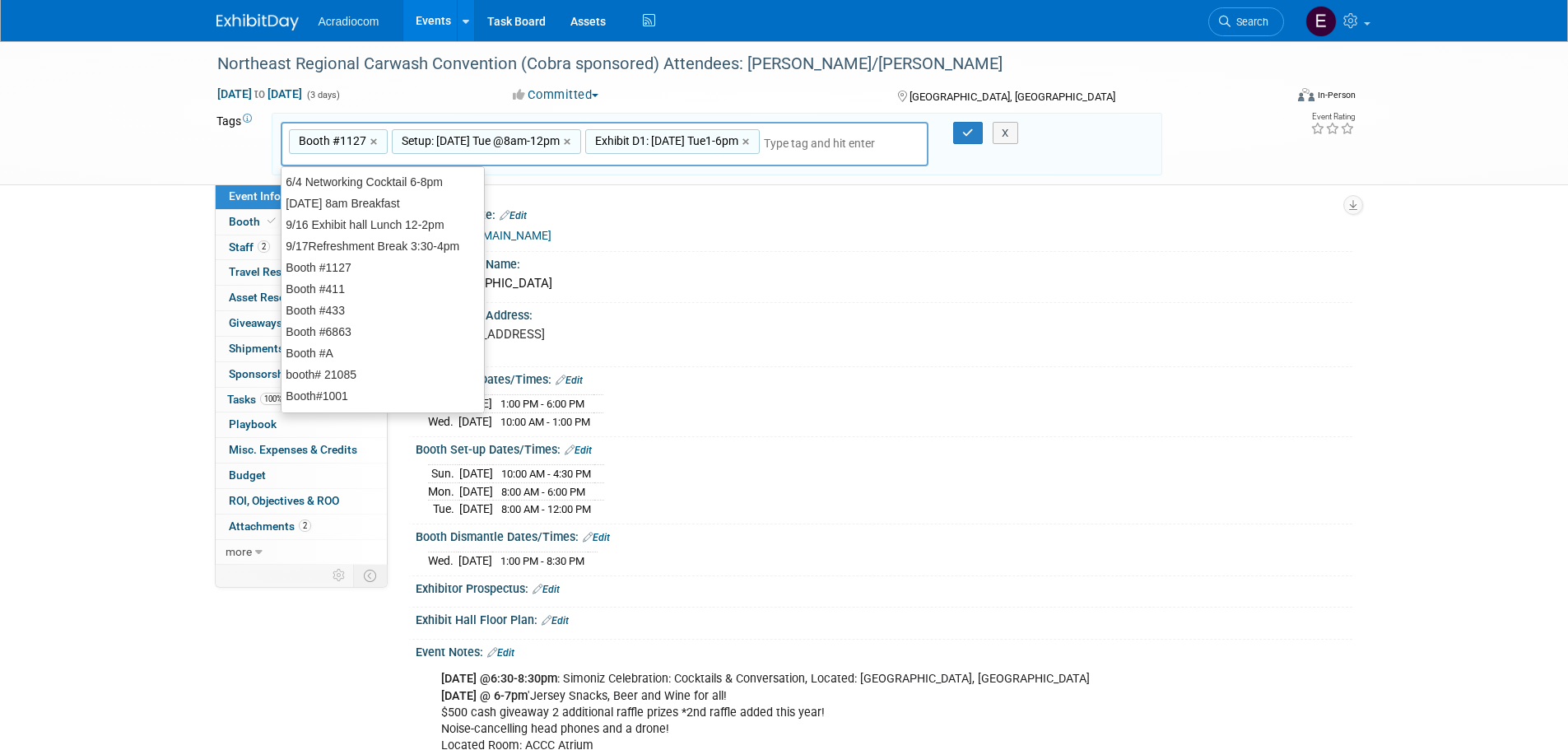
click at [764, 142] on input "text" at bounding box center [830, 143] width 132 height 17
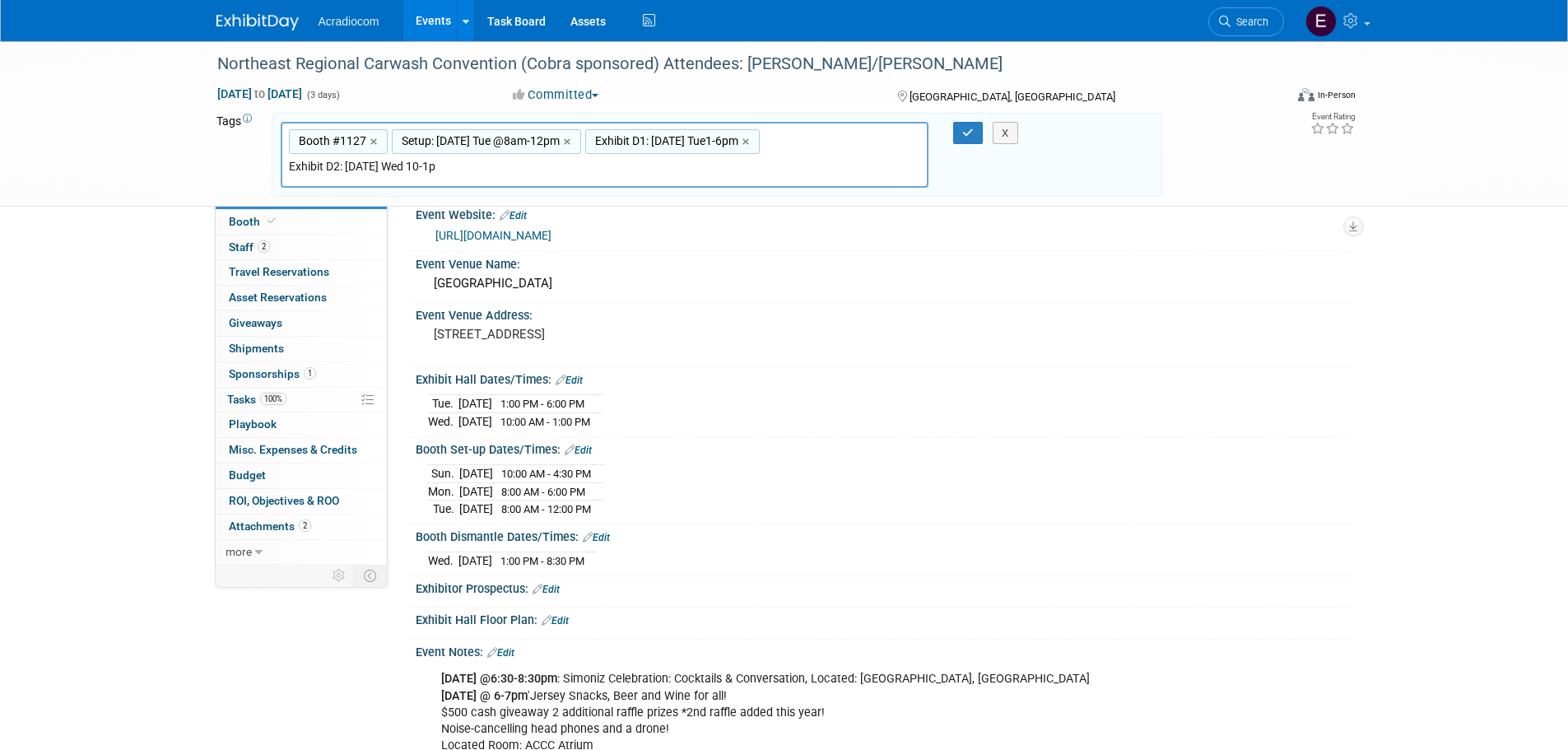
type input "Exhibit D2: [DATE] Wed 10-1pm"
type input "Booth #1127, Setup: Oct 7 Tue @8am-12pm, Exhibit D1: Oct7 Tue1-6pm, Exhibit D2:…"
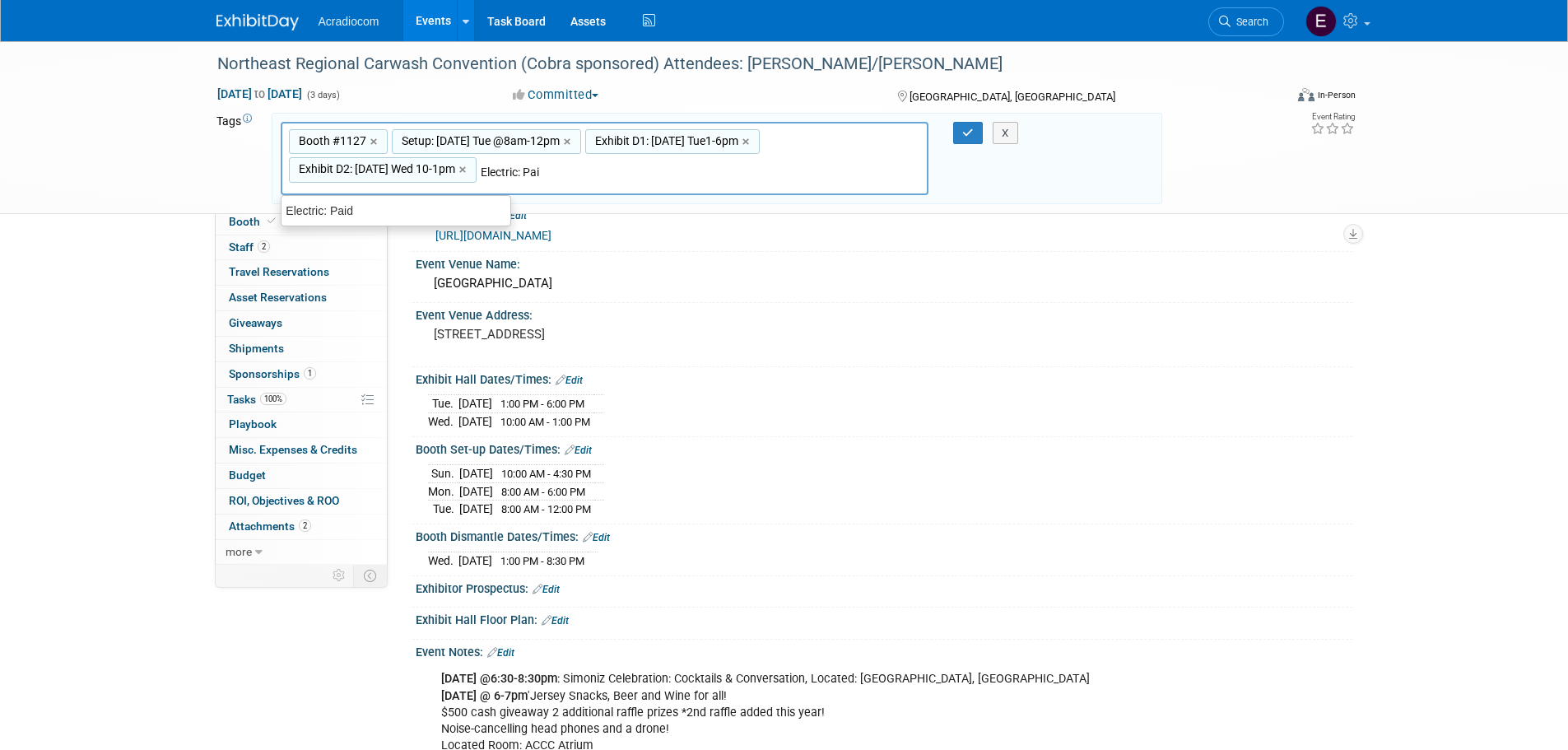
type input "Electric: Paid"
type input "Booth #1127, Setup: Oct 7 Tue @8am-12pm, Exhibit D1: Oct7 Tue1-6pm, Exhibit D2:…"
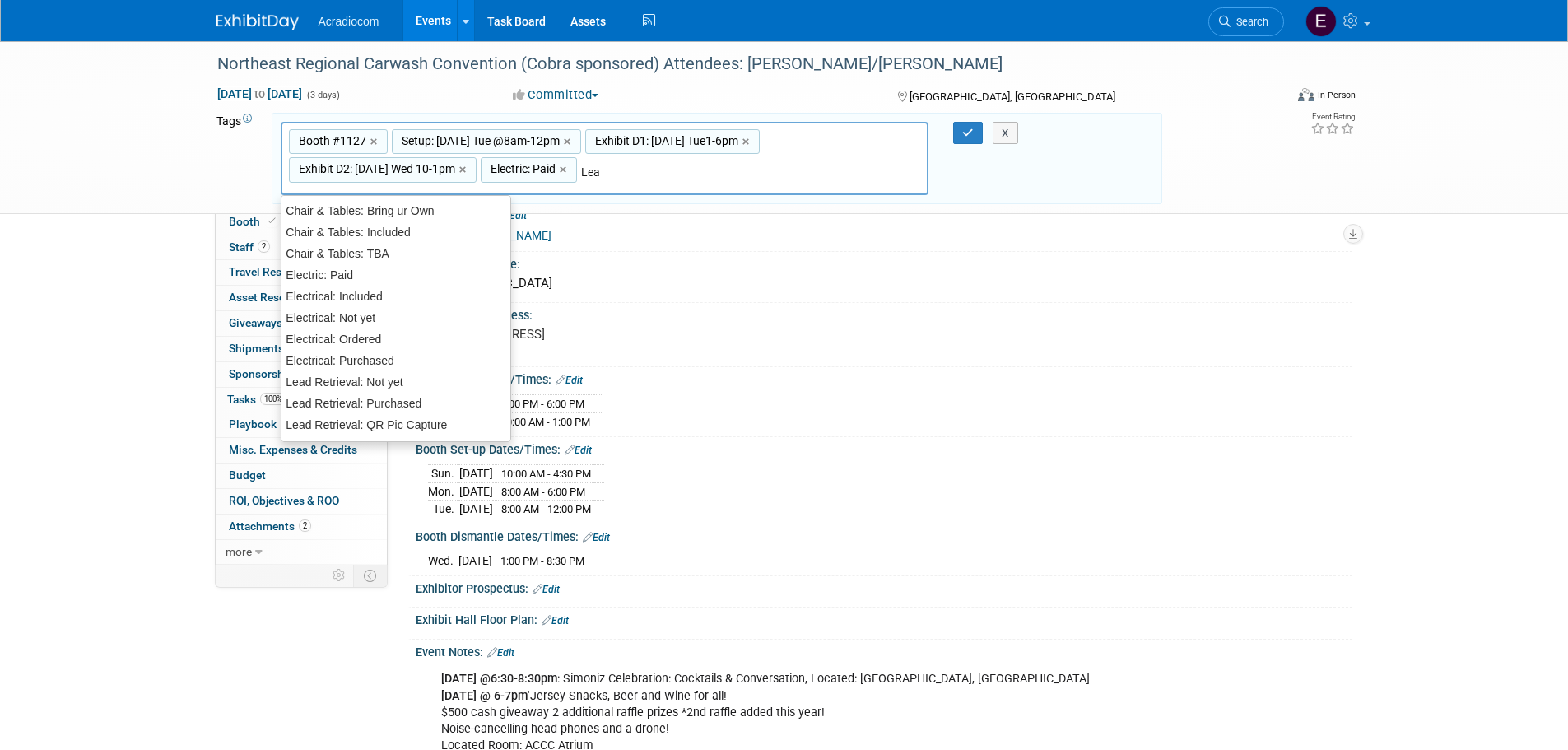
type input "Lead"
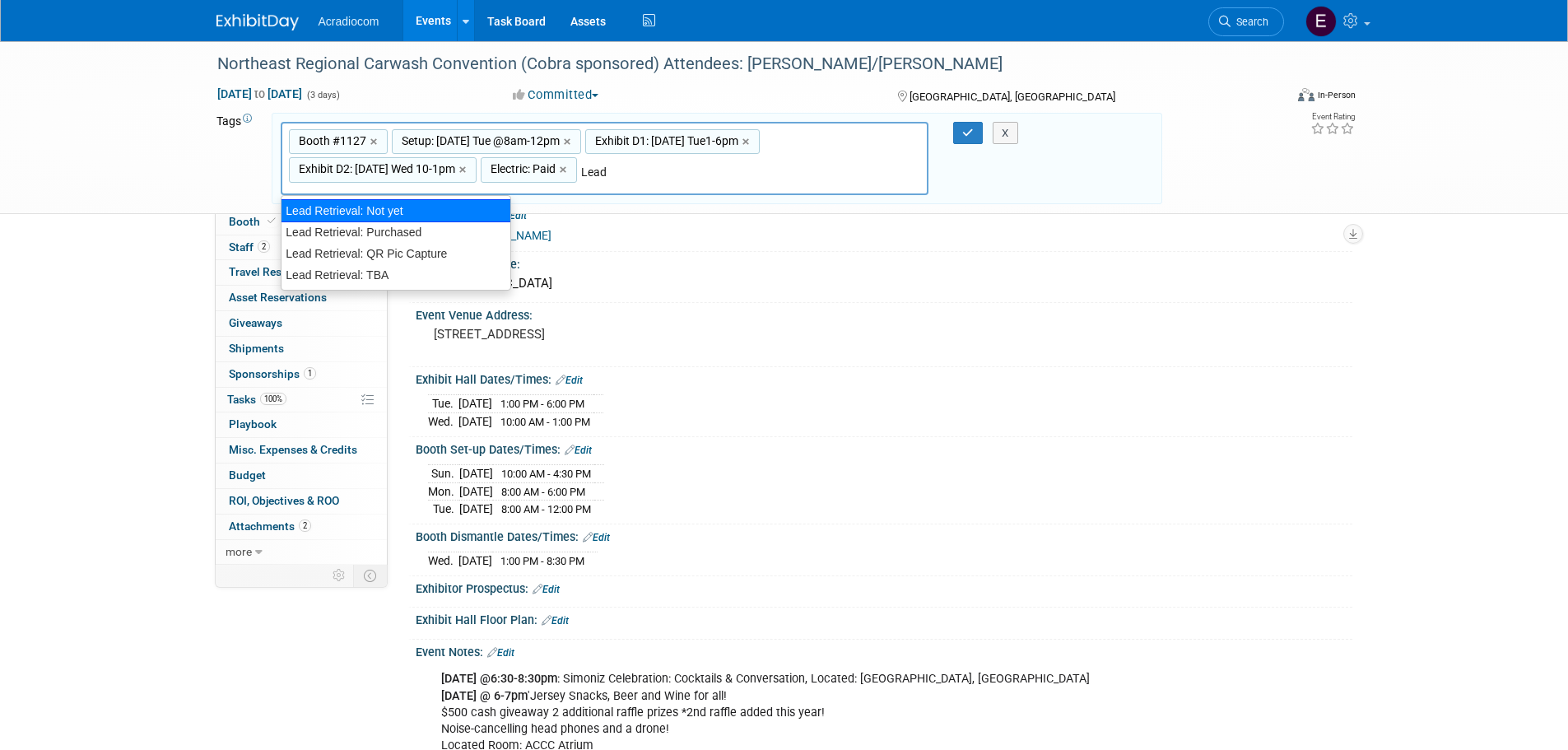
click at [340, 203] on div "Lead Retrieval: Not yet" at bounding box center [395, 210] width 231 height 23
type input "Booth #1127, Setup: Oct 7 Tue @8am-12pm, Exhibit D1: Oct7 Tue1-6pm, Exhibit D2:…"
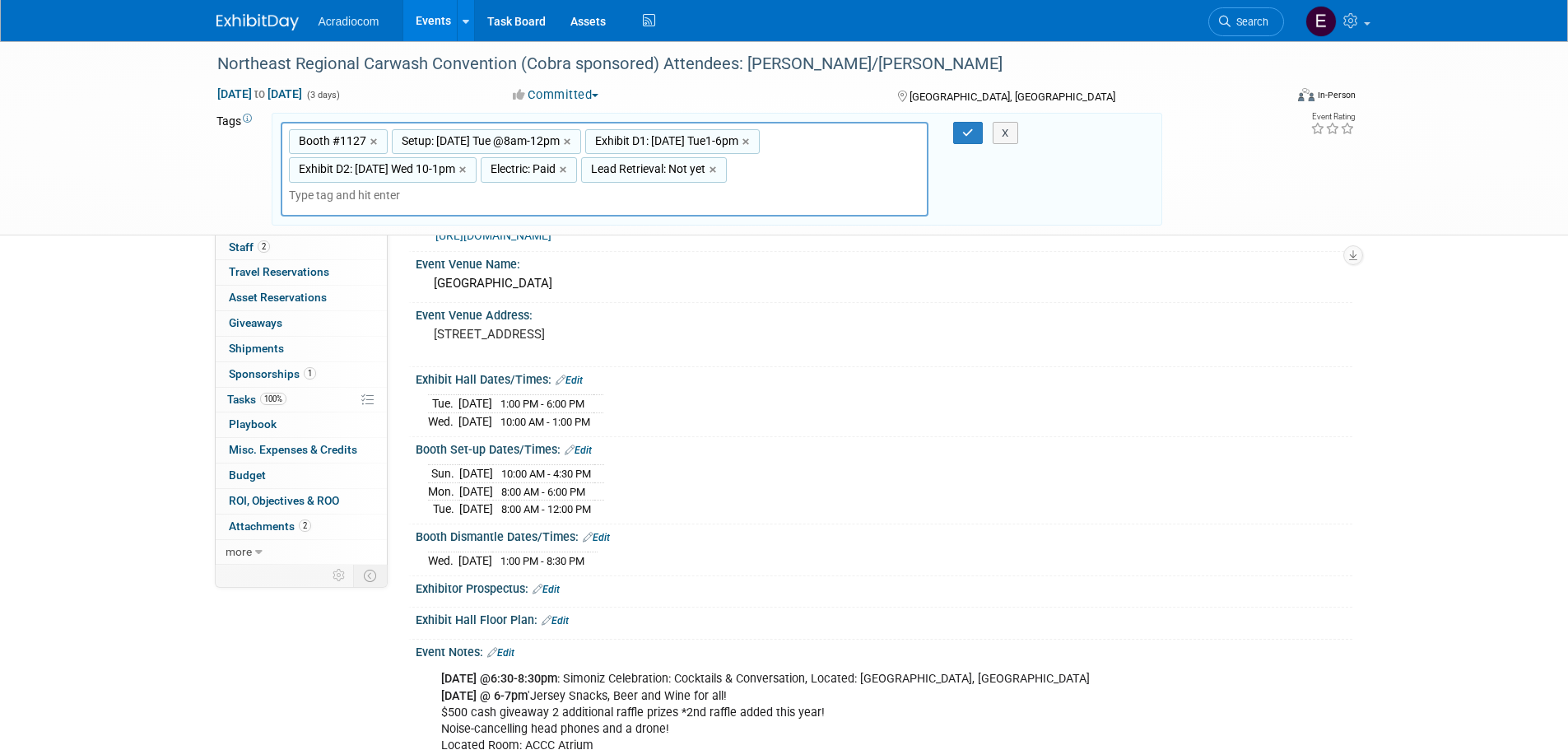
click at [483, 187] on input "text" at bounding box center [386, 195] width 195 height 17
type input "Floor: Concrete"
type input "Booth #1127, Setup: Oct 7 Tue @8am-12pm, Exhibit D1: Oct7 Tue1-6pm, Exhibit D2:…"
click at [971, 127] on icon "button" at bounding box center [968, 133] width 11 height 11
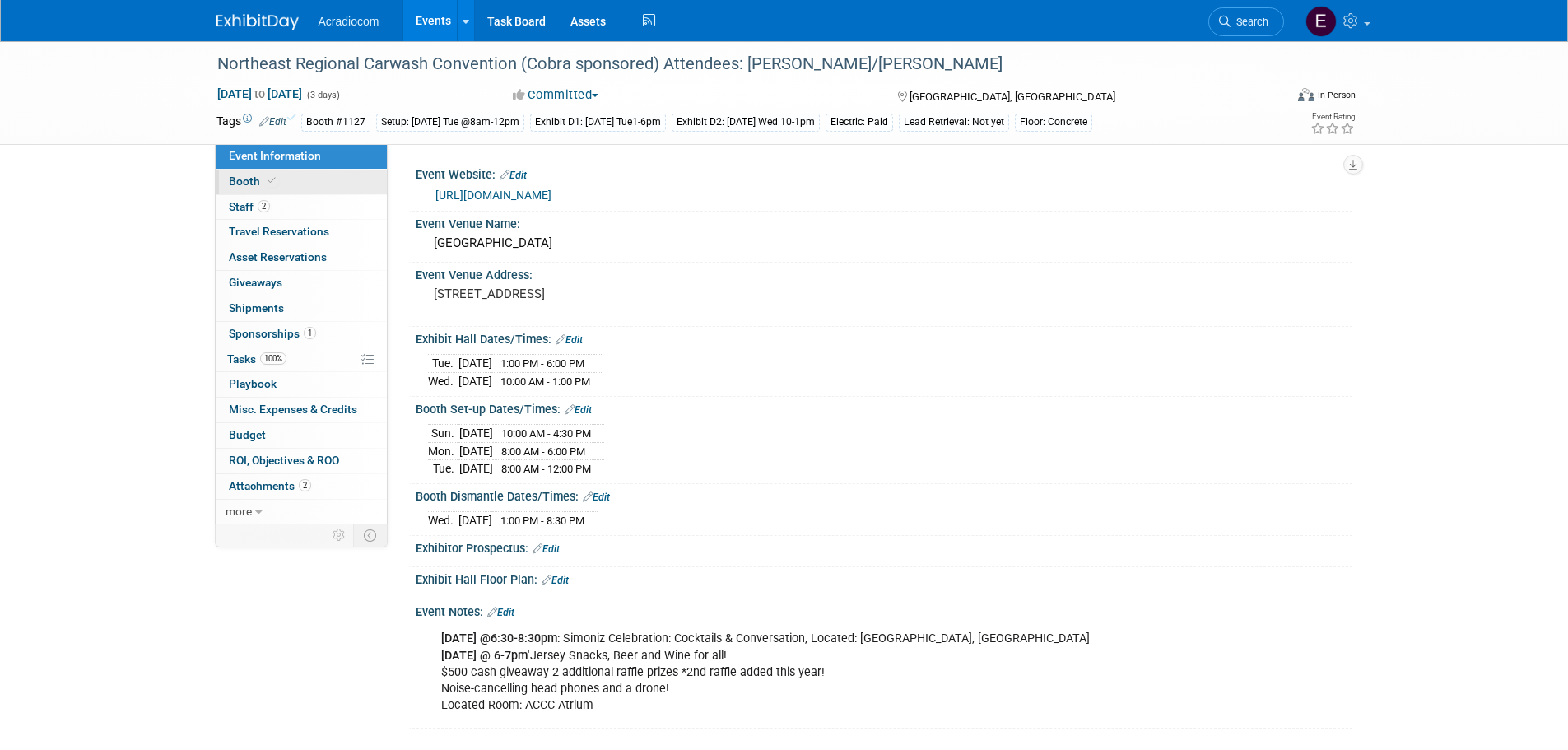
click at [333, 186] on link "Booth" at bounding box center [302, 182] width 172 height 25
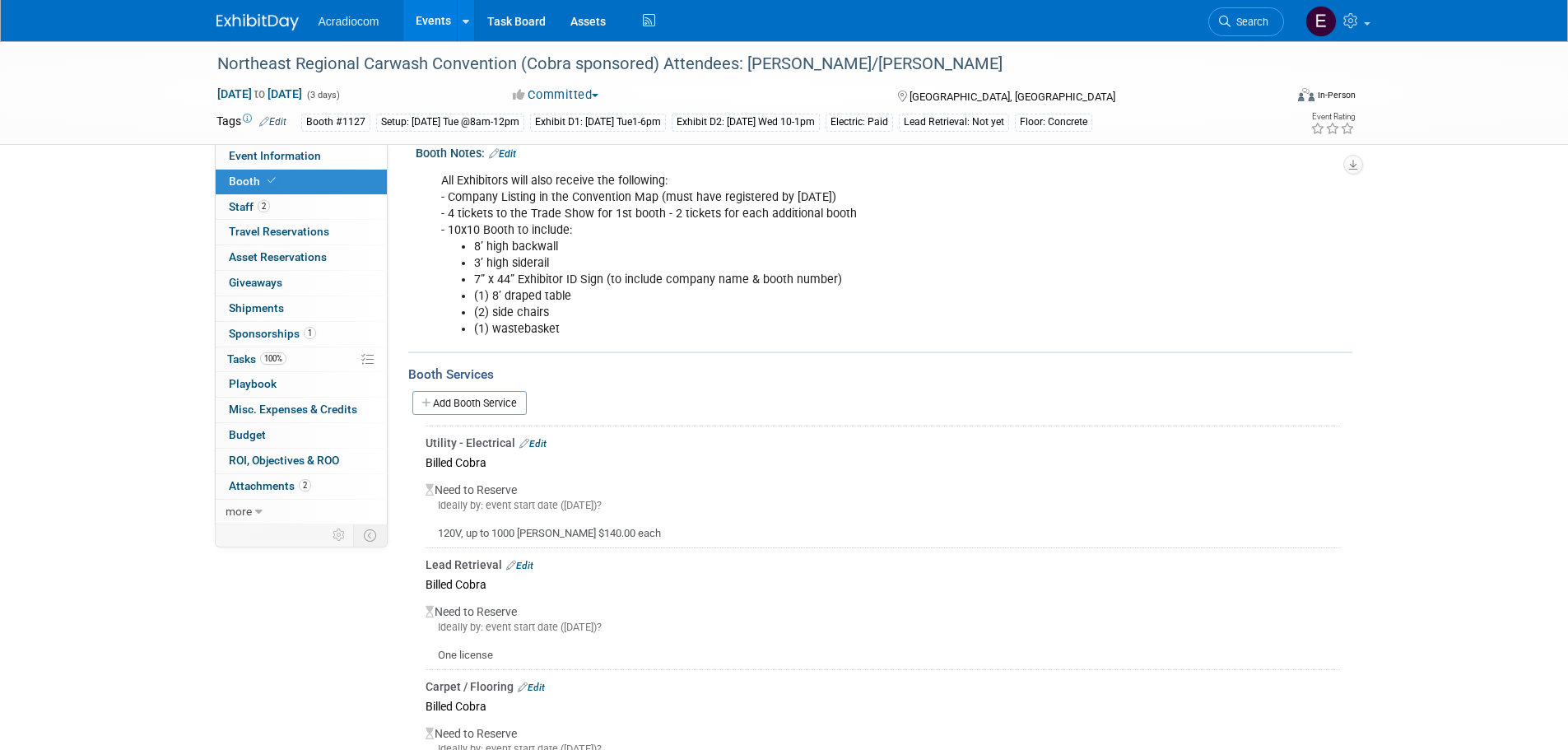
scroll to position [466, 0]
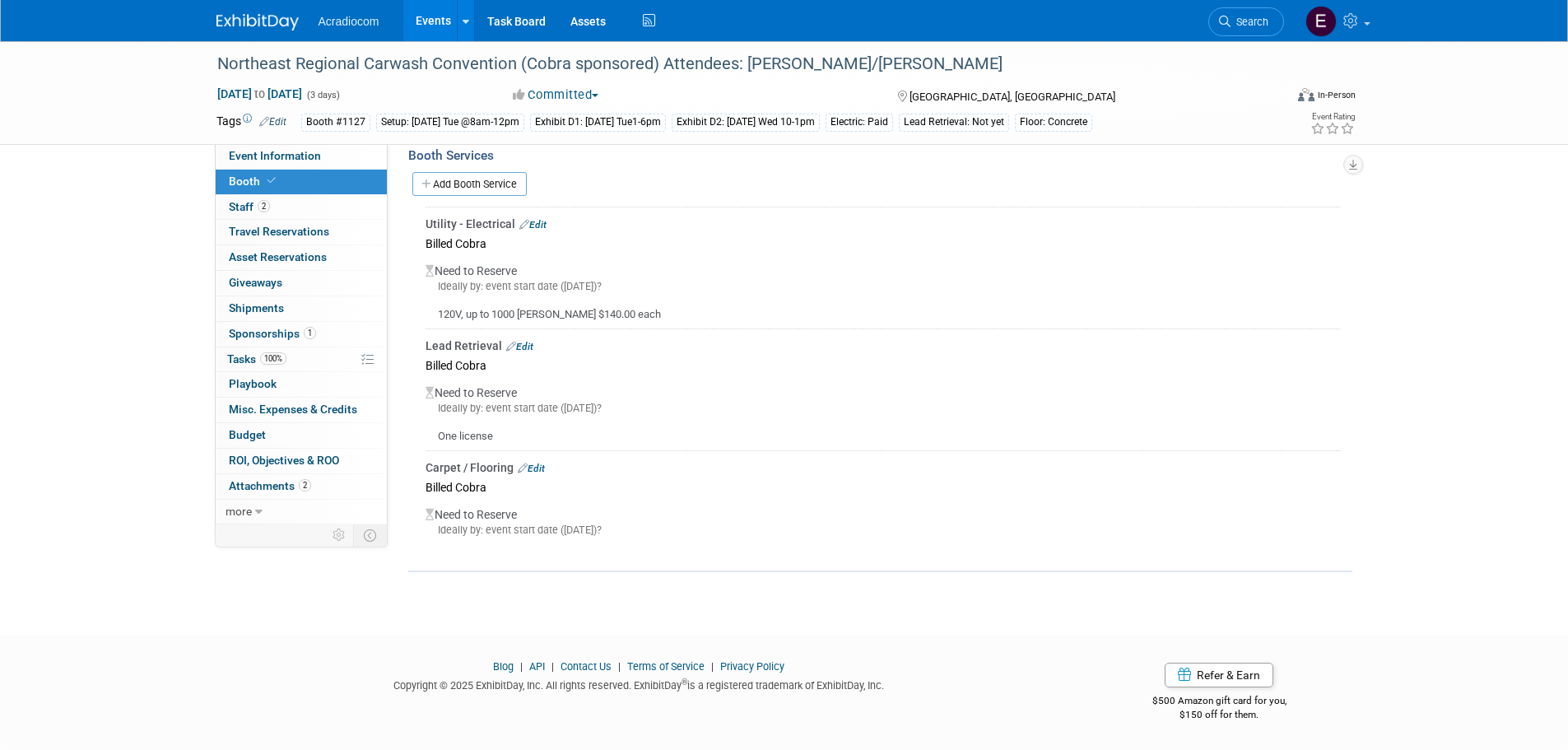
click at [470, 264] on div "Need to Reserve Ideally by: event start date (Mon. Oct 6, 2025)? 120V, up to 10…" at bounding box center [883, 288] width 914 height 68
click at [475, 287] on div "Ideally by: event start date (Mon. Oct 6, 2025)?" at bounding box center [883, 287] width 914 height 15
click at [534, 232] on div "Utility - Electrical Edit" at bounding box center [883, 224] width 914 height 17
click at [534, 223] on link "Edit" at bounding box center [532, 225] width 27 height 11
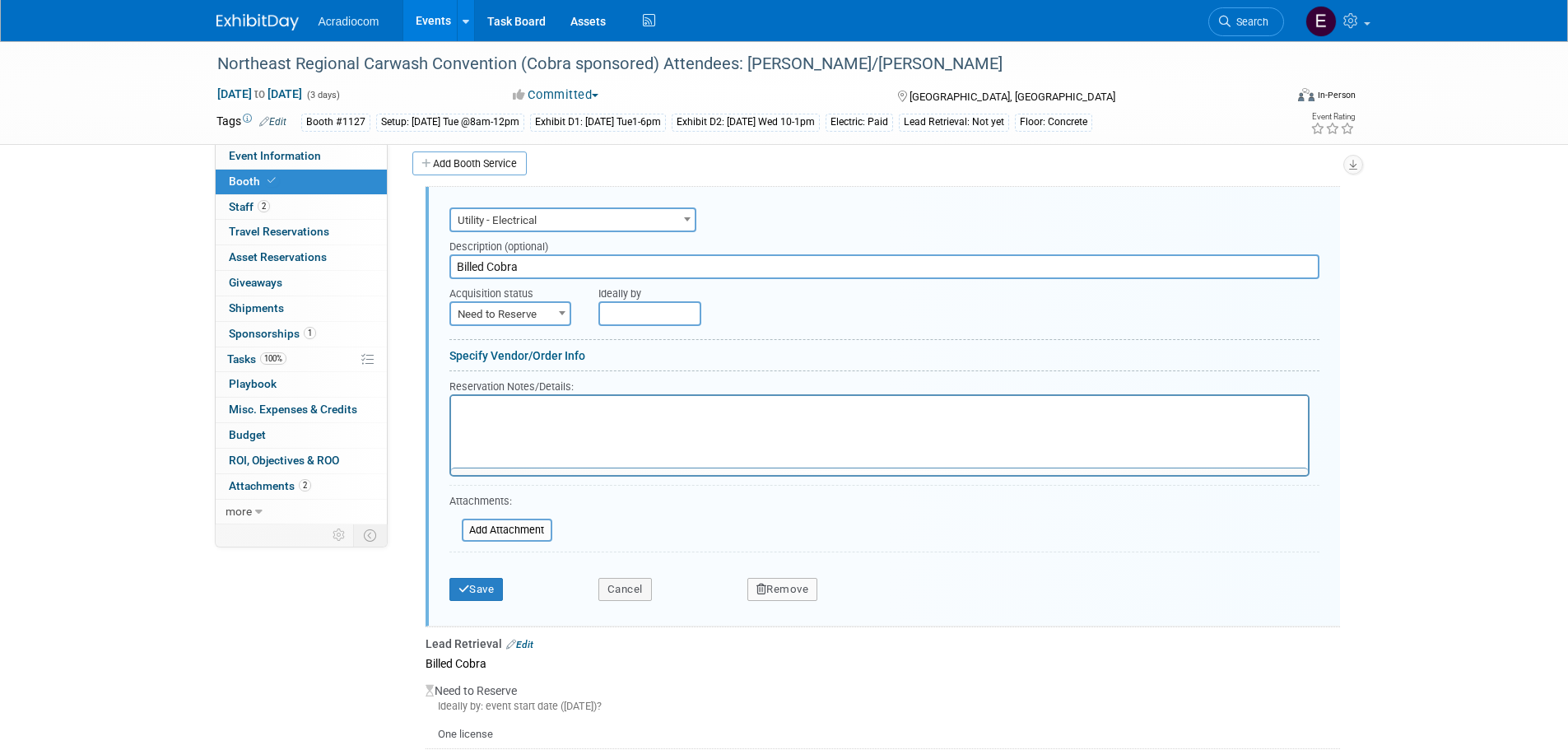
scroll to position [0, 0]
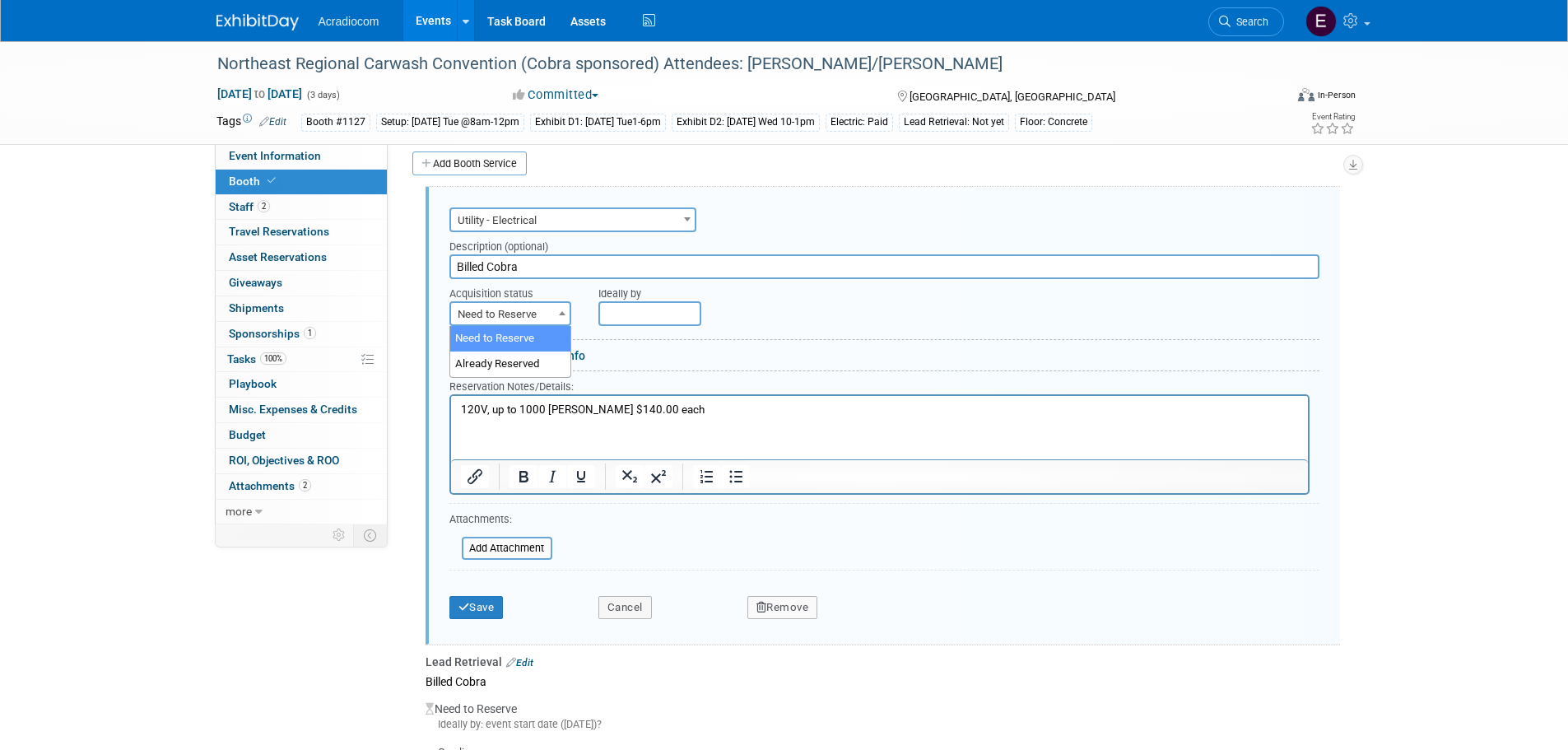
click at [523, 308] on span "Need to Reserve" at bounding box center [510, 315] width 119 height 23
select select "2"
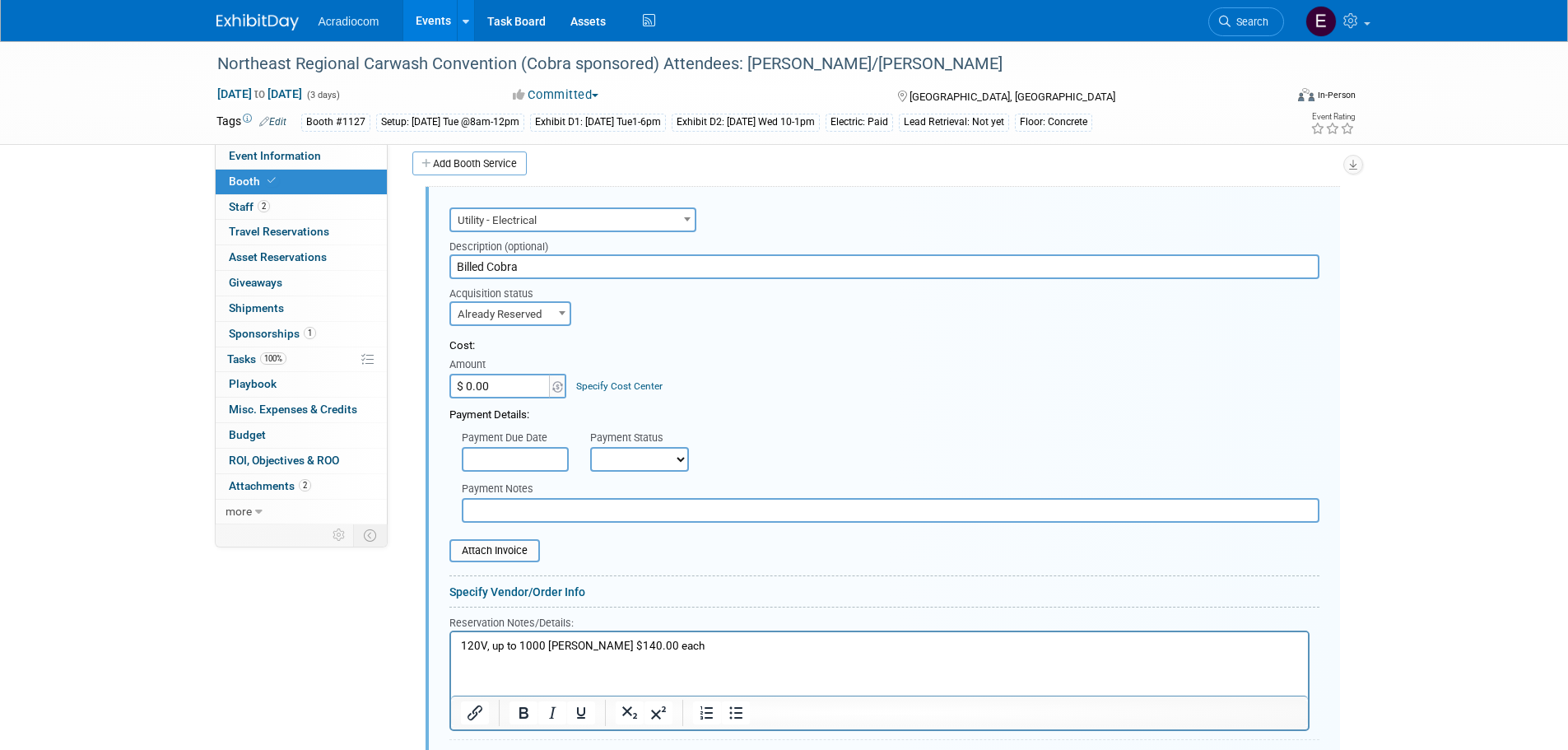
click at [521, 386] on input "$ 0.00" at bounding box center [501, 386] width 103 height 25
type input "$ 149.28"
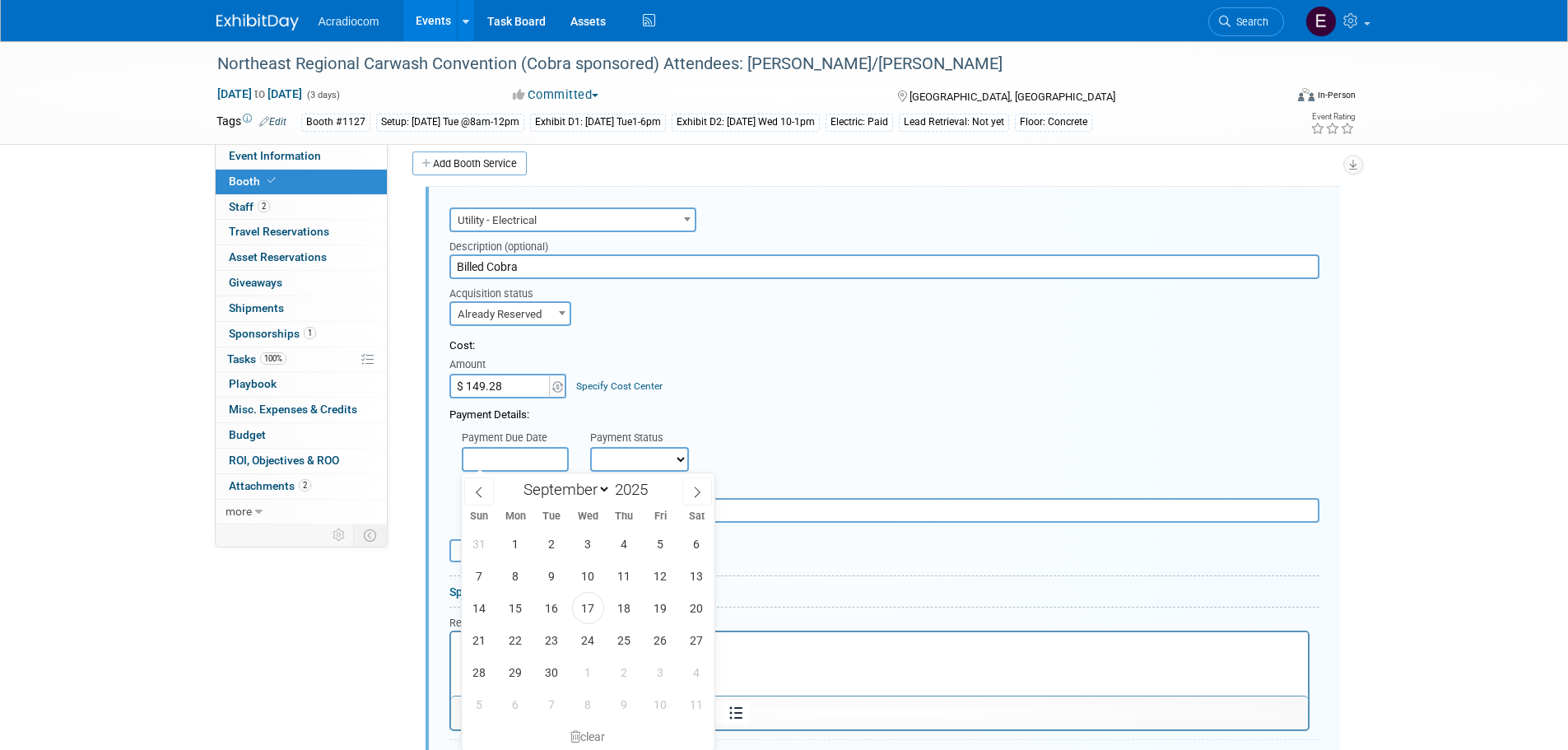
click at [550, 463] on input "text" at bounding box center [515, 459] width 107 height 25
click at [583, 585] on span "10" at bounding box center [588, 576] width 32 height 32
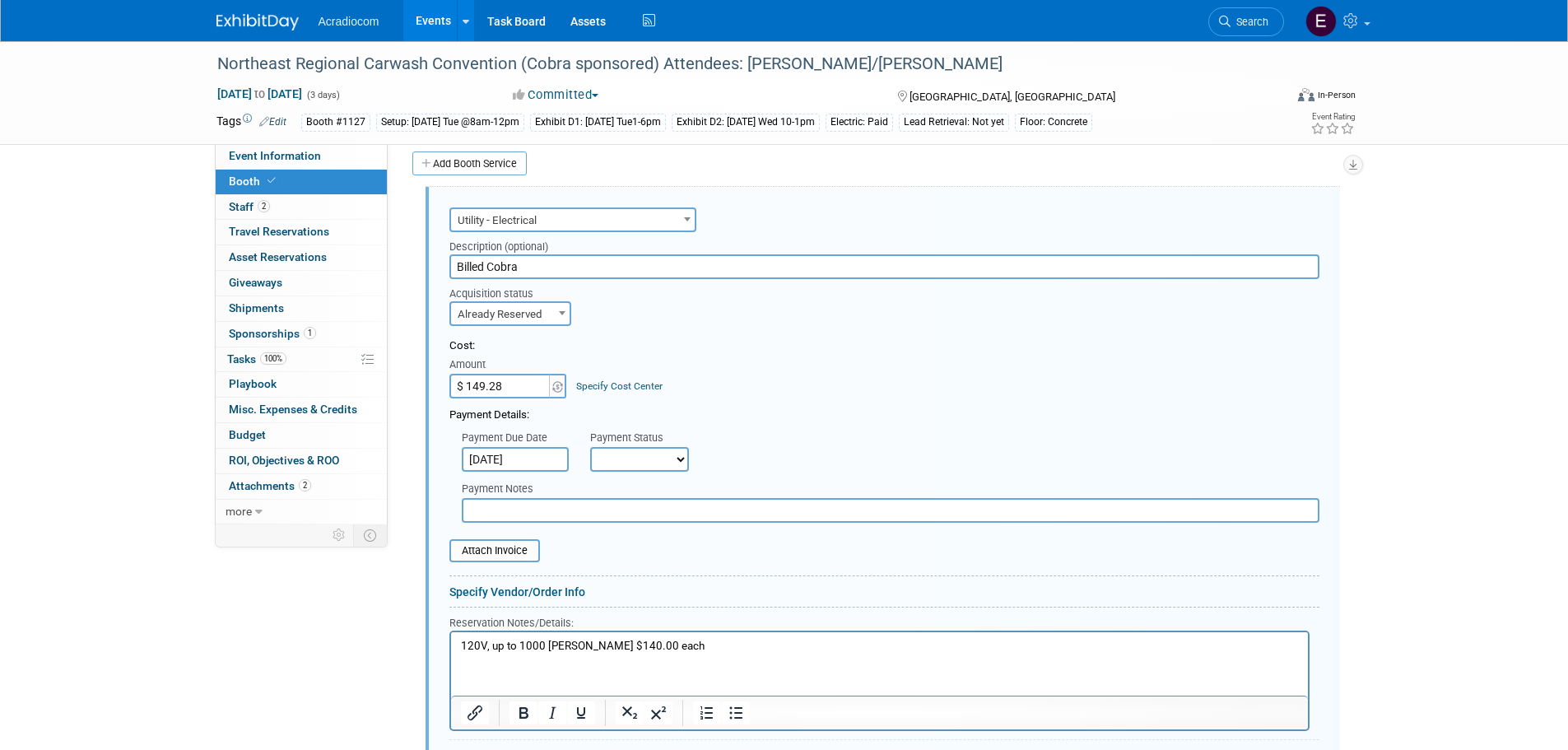
click at [527, 456] on input "Sep 10, 2025" at bounding box center [515, 459] width 107 height 25
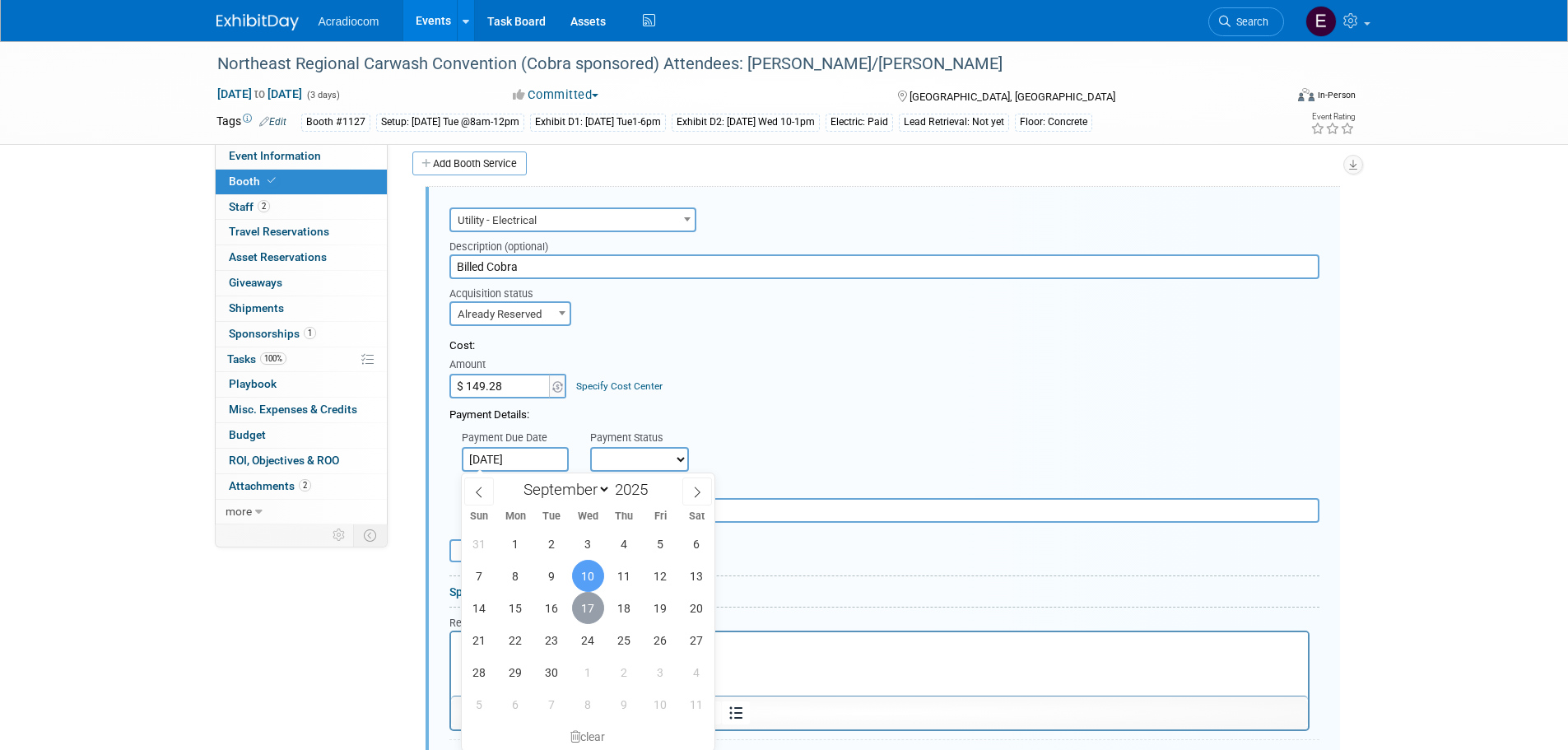
click at [581, 607] on span "17" at bounding box center [588, 608] width 32 height 32
type input "Sep 17, 2025"
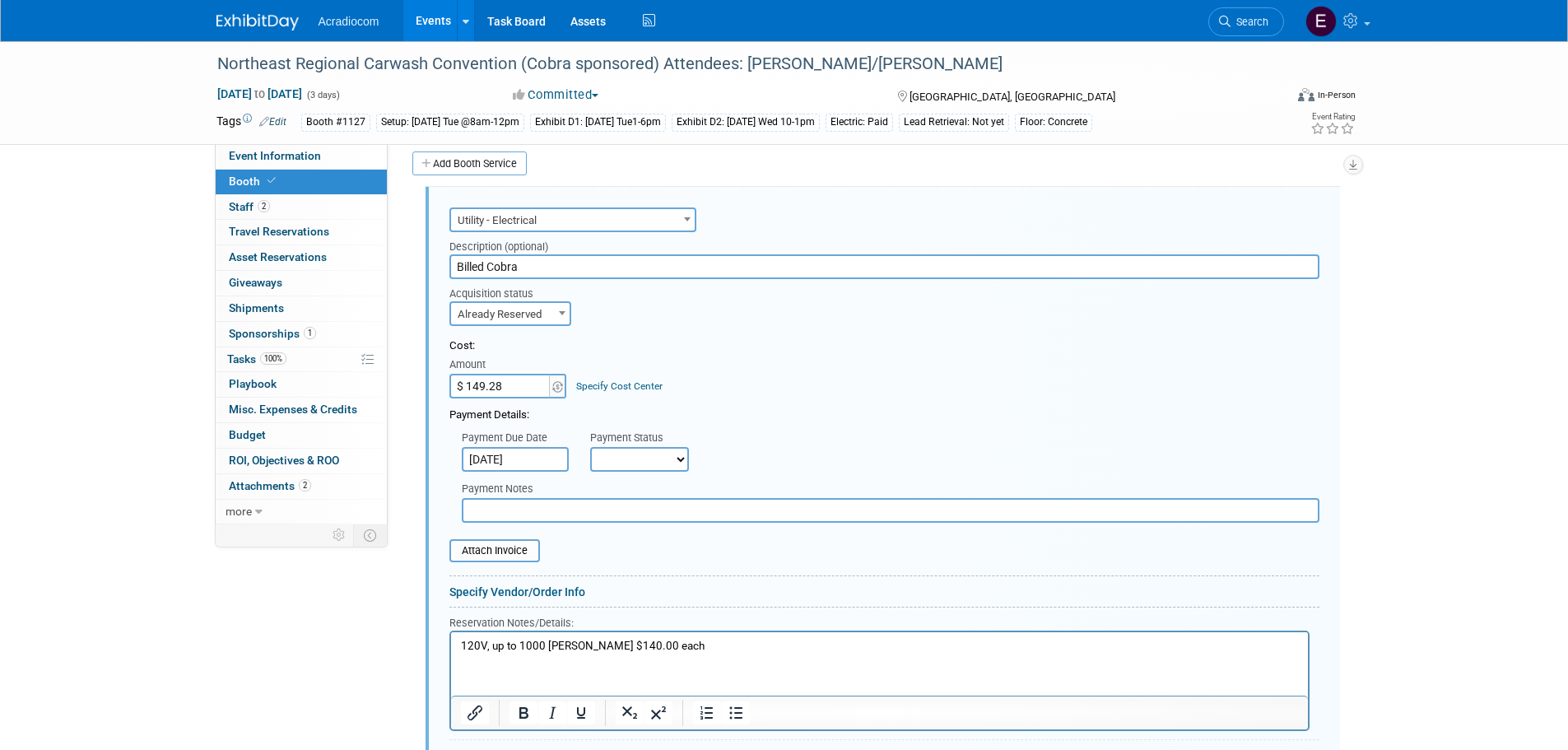
click at [610, 466] on select "Not Paid Yet Partially Paid Paid in Full" at bounding box center [639, 459] width 99 height 25
select select "1"
click at [590, 447] on select "Not Paid Yet Partially Paid Paid in Full" at bounding box center [639, 459] width 99 height 25
click at [512, 562] on div "Attach Invoice" at bounding box center [494, 551] width 90 height 23
click at [515, 544] on input "file" at bounding box center [440, 551] width 196 height 19
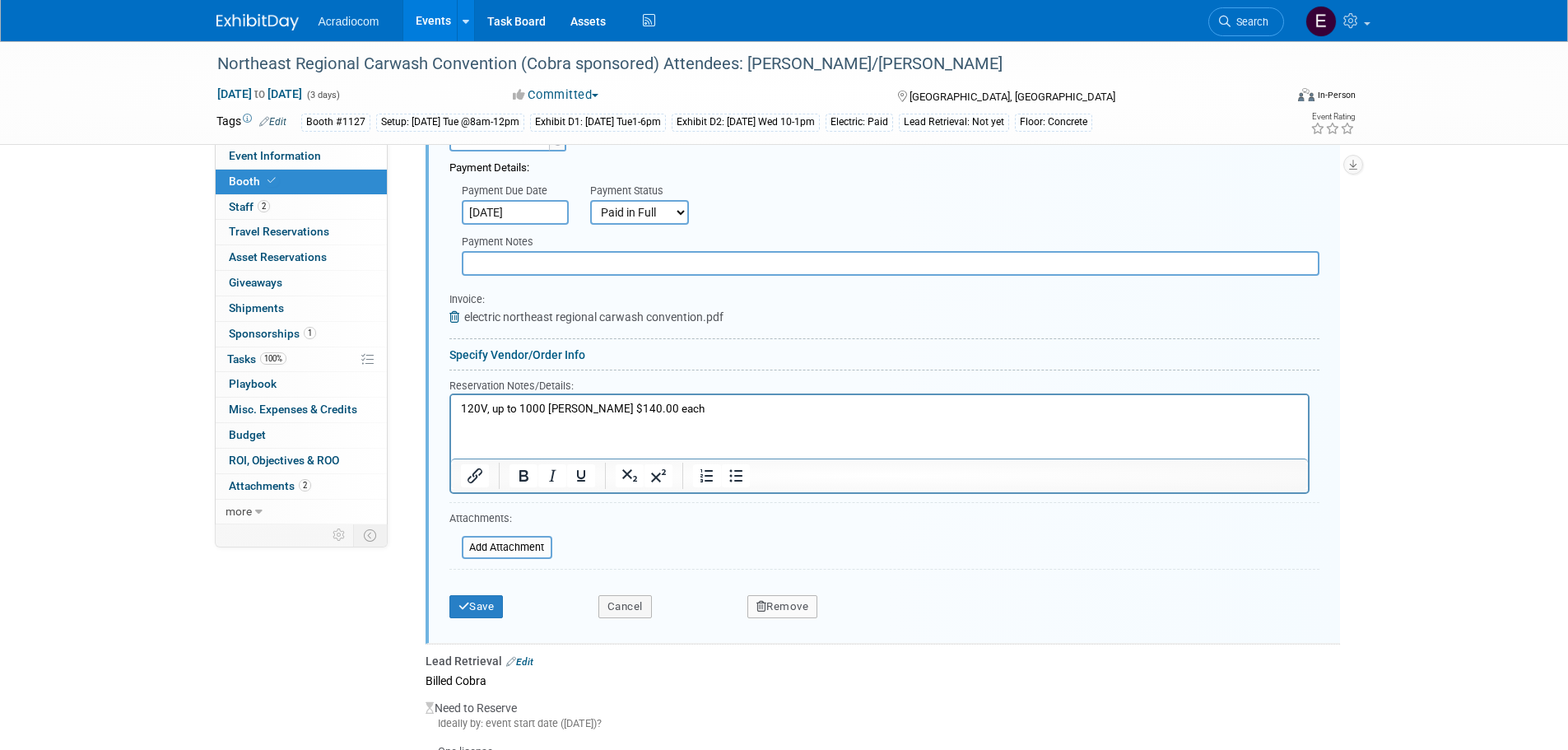
scroll to position [981, 0]
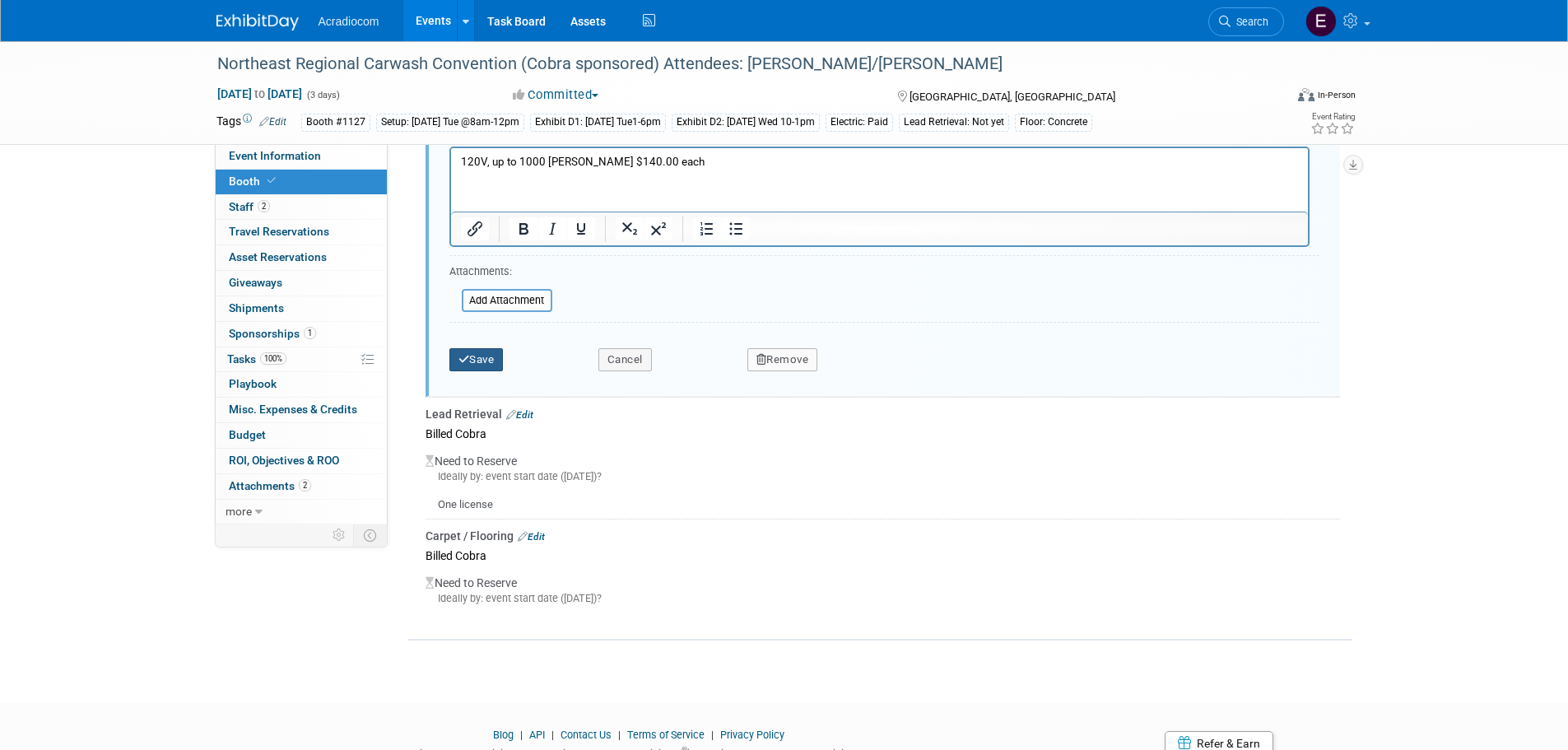
click at [499, 358] on button "Save" at bounding box center [476, 360] width 54 height 23
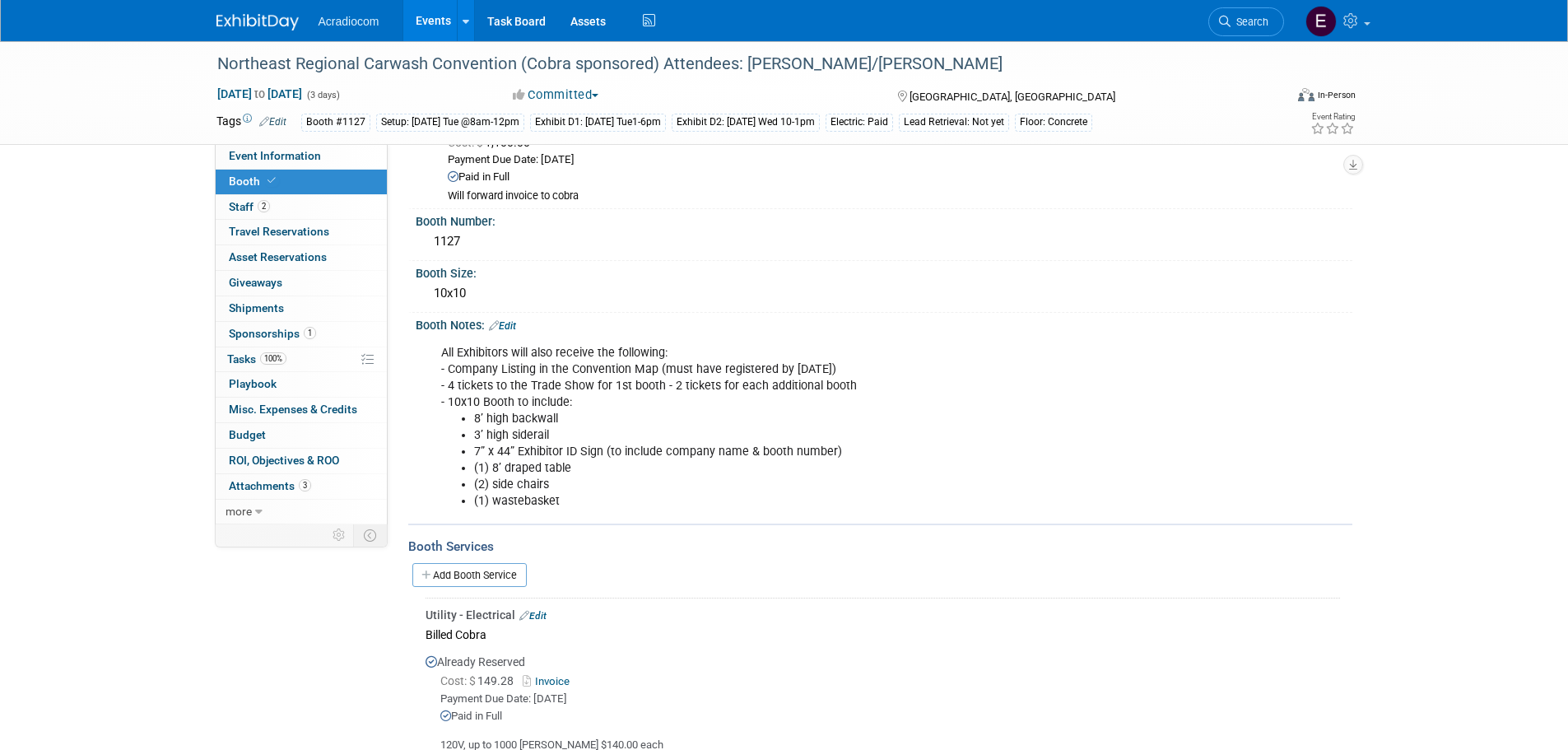
scroll to position [0, 0]
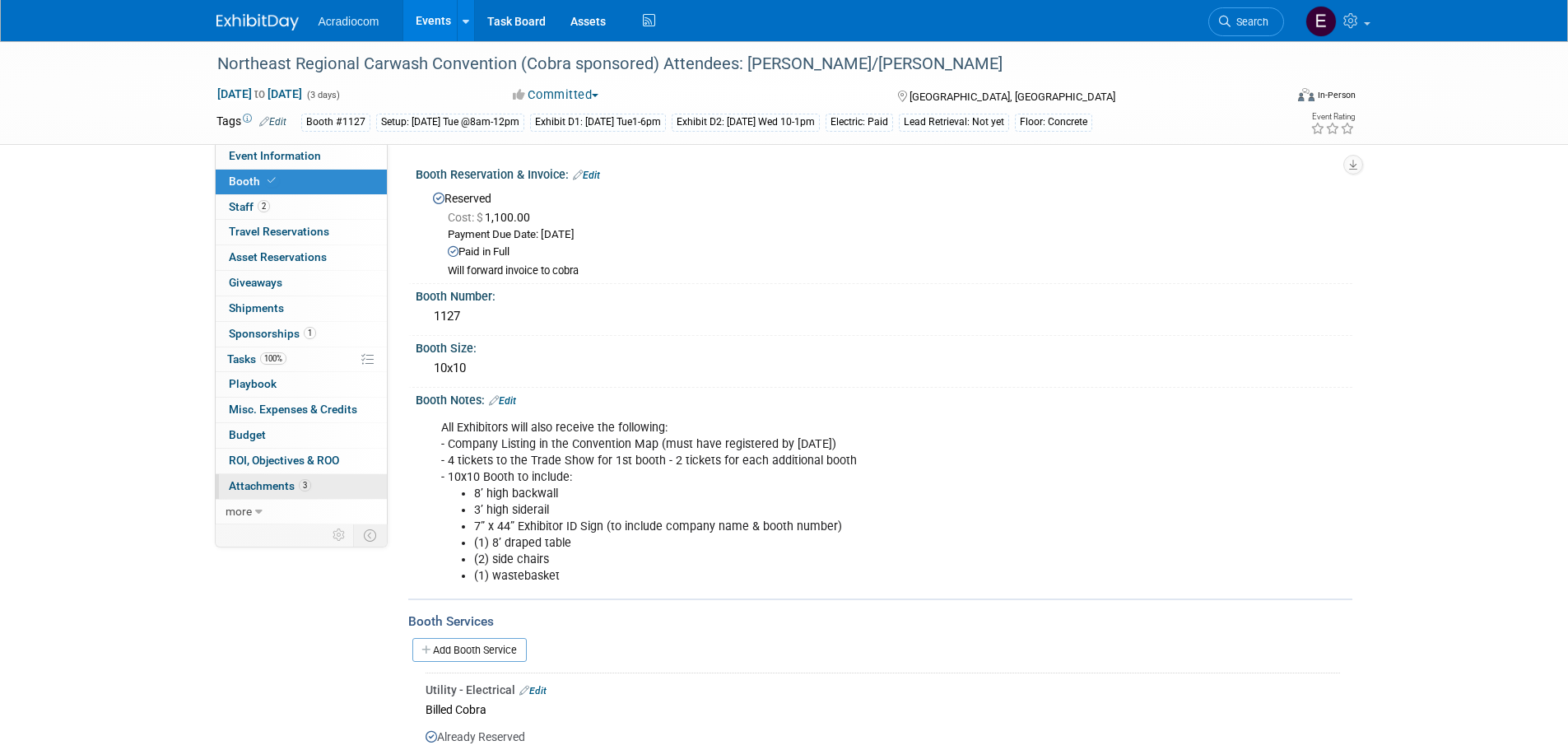
click at [290, 486] on span "Attachments 3" at bounding box center [270, 486] width 82 height 13
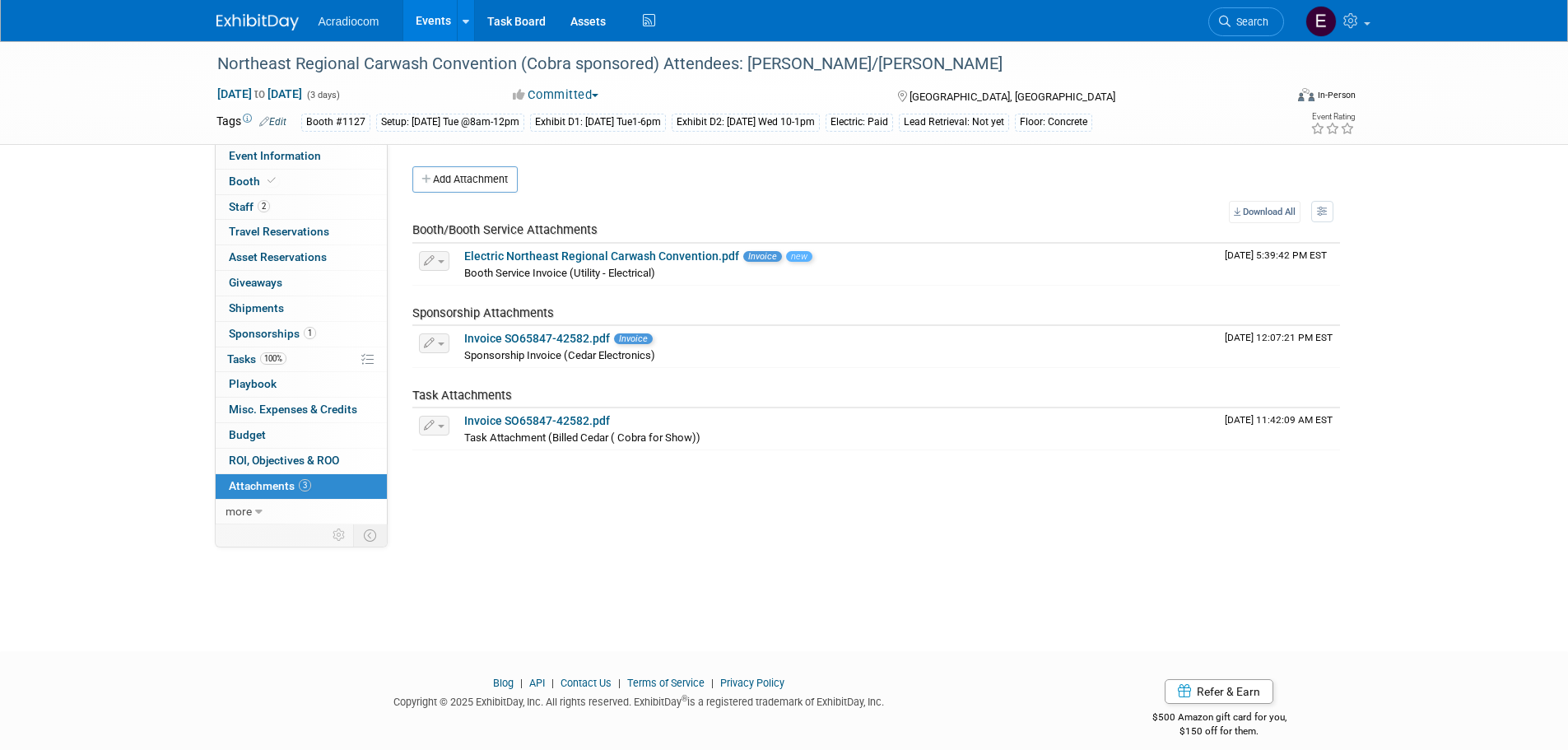
click at [238, 8] on link at bounding box center [267, 13] width 102 height 13
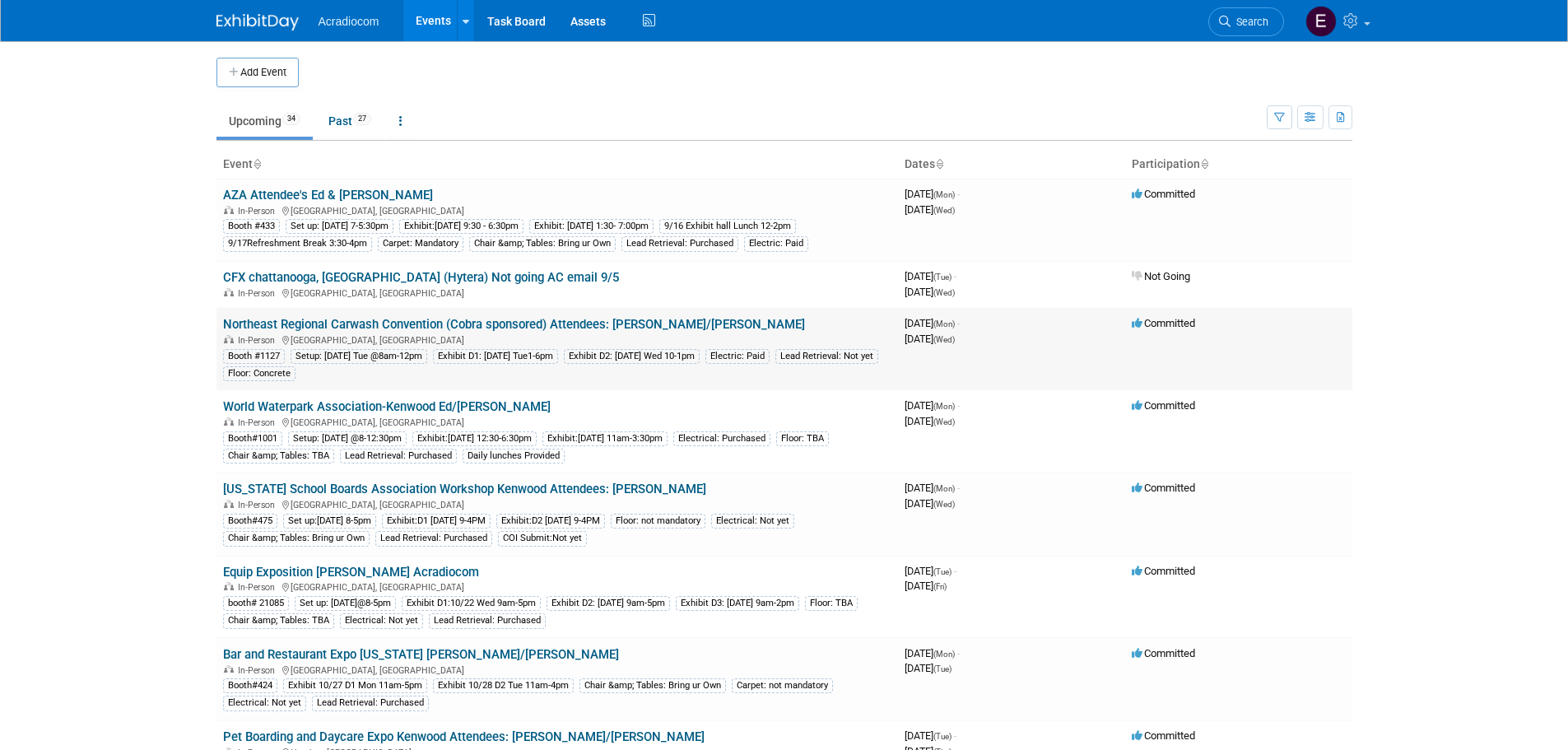
scroll to position [165, 0]
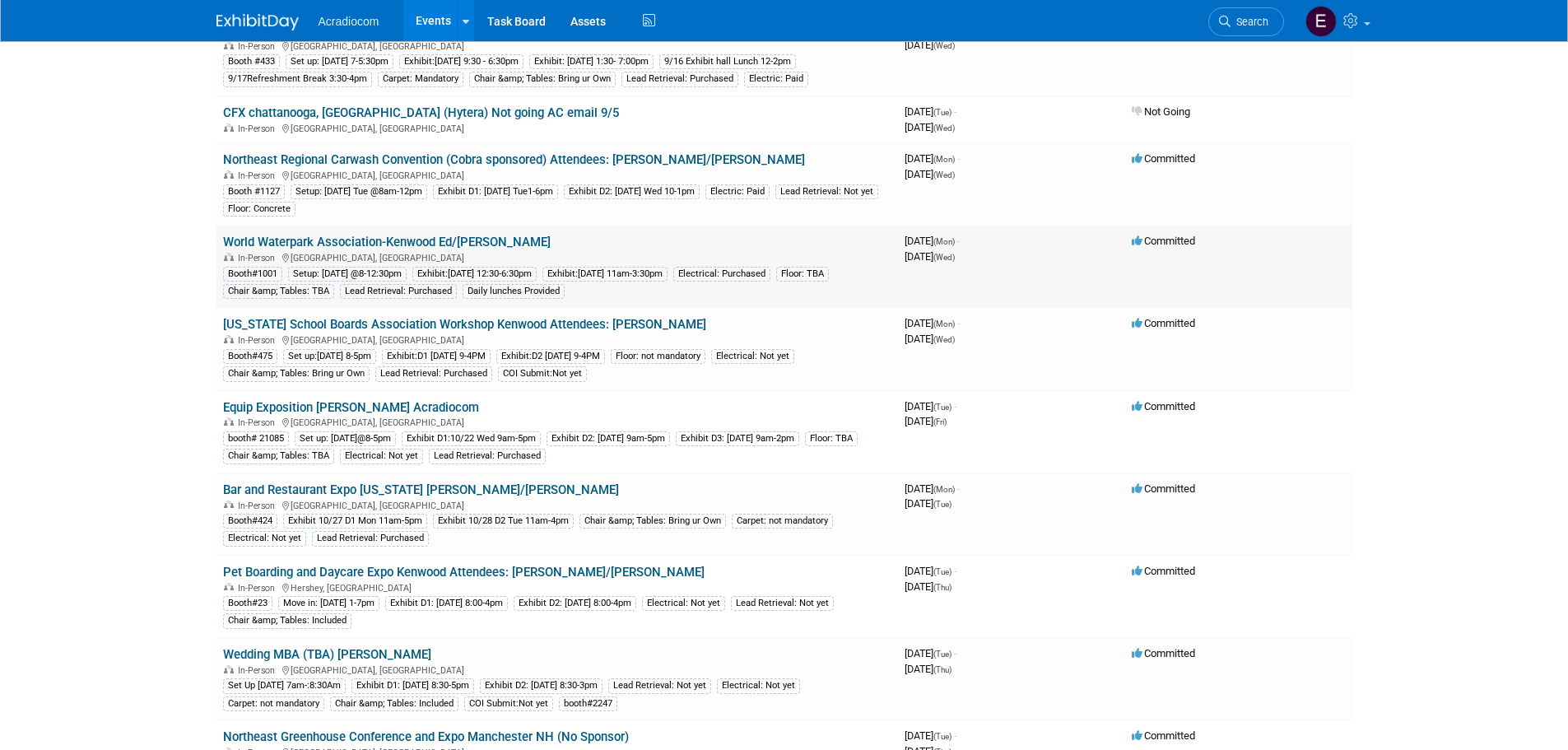
click at [378, 229] on td "World Waterpark Association-Kenwood Ed/[PERSON_NAME] In-Person [GEOGRAPHIC_DATA…" at bounding box center [557, 266] width 682 height 82
click at [393, 242] on link "World Waterpark Association-Kenwood Ed/[PERSON_NAME]" at bounding box center [386, 241] width 327 height 15
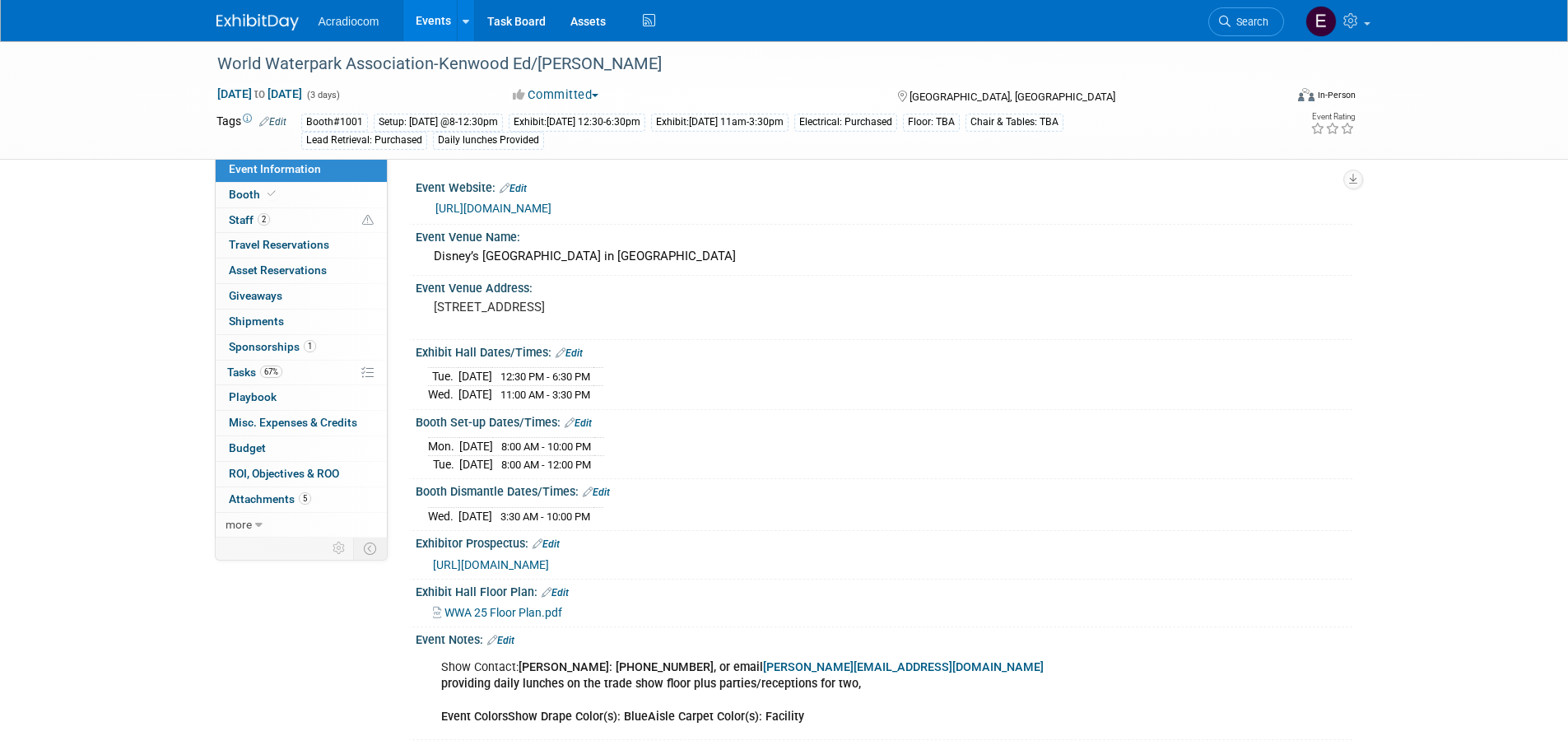
click at [256, 20] on img at bounding box center [257, 22] width 82 height 17
